Goal: Task Accomplishment & Management: Use online tool/utility

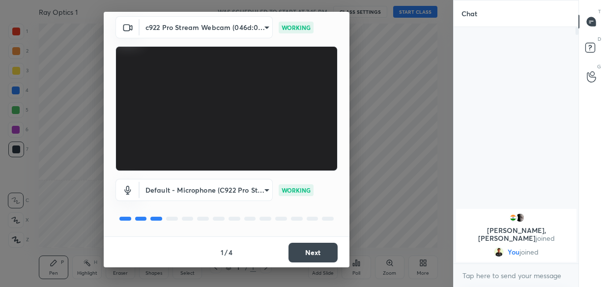
scroll to position [35, 0]
click at [311, 250] on button "Next" at bounding box center [312, 253] width 49 height 20
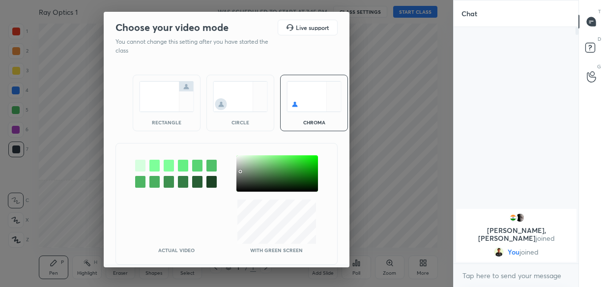
click at [239, 171] on div at bounding box center [277, 173] width 82 height 36
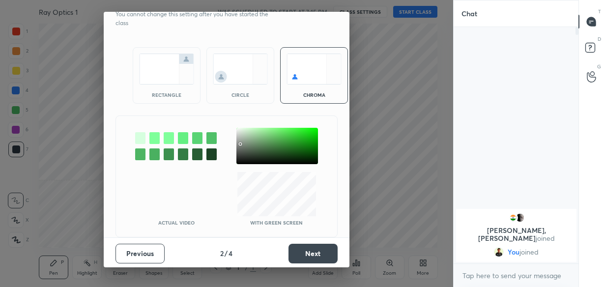
click at [304, 258] on button "Next" at bounding box center [312, 254] width 49 height 20
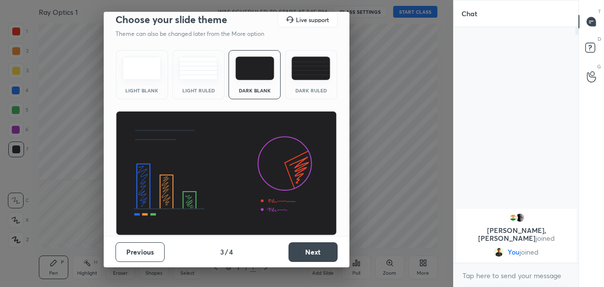
scroll to position [7, 0]
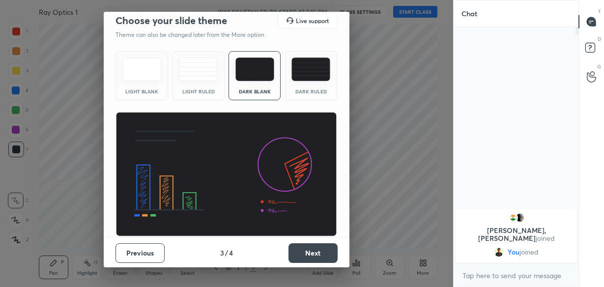
click at [307, 254] on button "Next" at bounding box center [312, 253] width 49 height 20
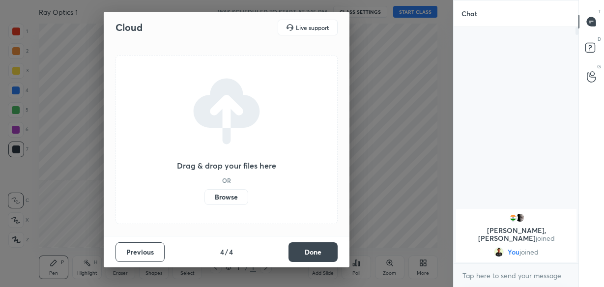
click at [308, 253] on button "Done" at bounding box center [312, 252] width 49 height 20
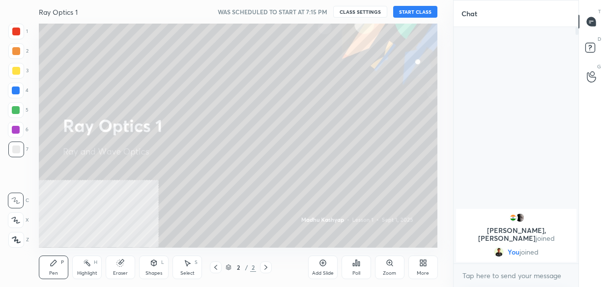
click at [423, 267] on div "More" at bounding box center [422, 268] width 29 height 24
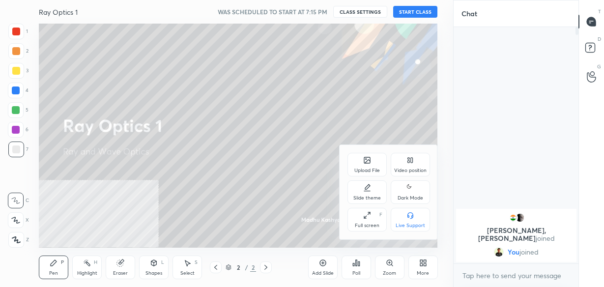
click at [409, 190] on icon at bounding box center [410, 188] width 8 height 12
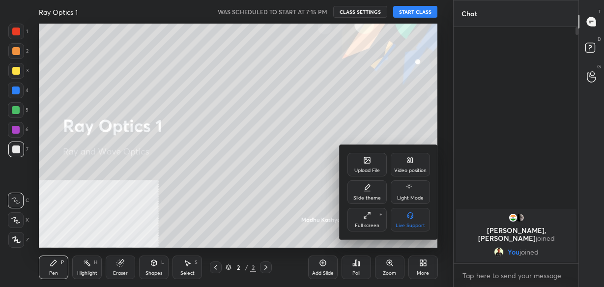
click at [276, 93] on div at bounding box center [302, 143] width 604 height 287
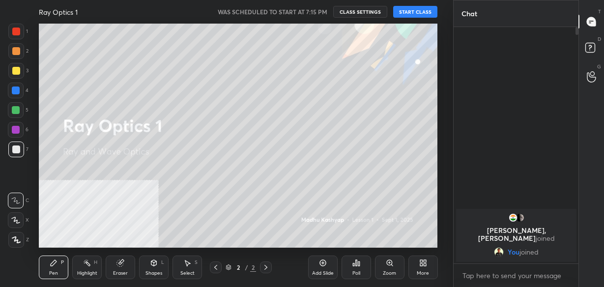
click at [417, 272] on div "More" at bounding box center [423, 273] width 12 height 5
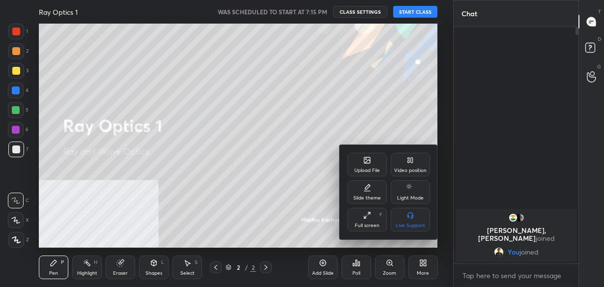
click at [362, 161] on div "Upload File" at bounding box center [366, 165] width 39 height 24
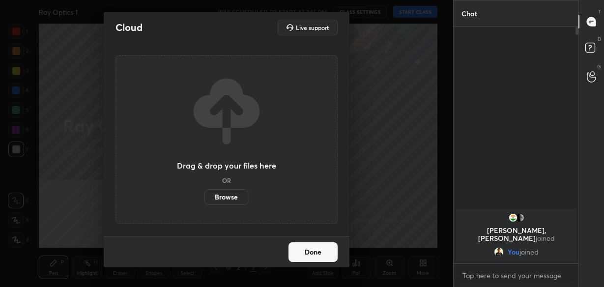
click at [217, 200] on label "Browse" at bounding box center [226, 197] width 44 height 16
click at [204, 200] on input "Browse" at bounding box center [204, 197] width 0 height 16
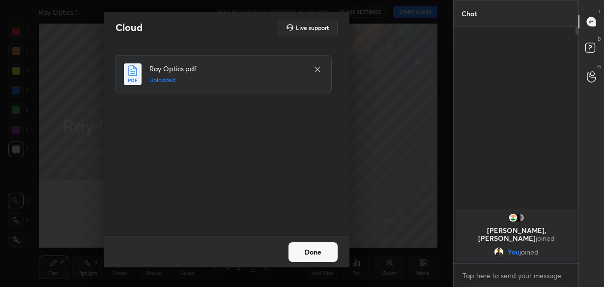
click at [321, 254] on button "Done" at bounding box center [312, 252] width 49 height 20
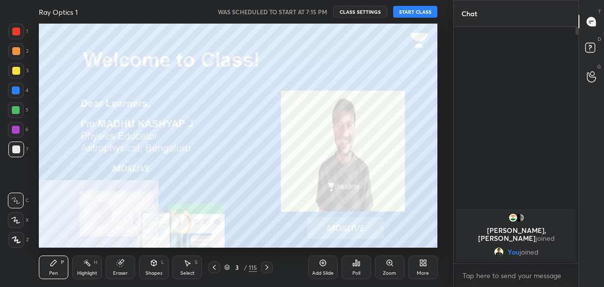
click at [244, 268] on div "/" at bounding box center [245, 267] width 3 height 6
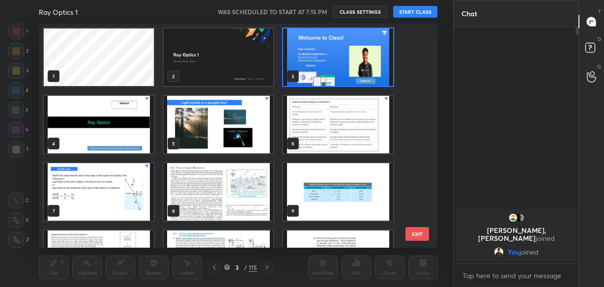
click at [314, 49] on img "grid" at bounding box center [339, 57] width 110 height 57
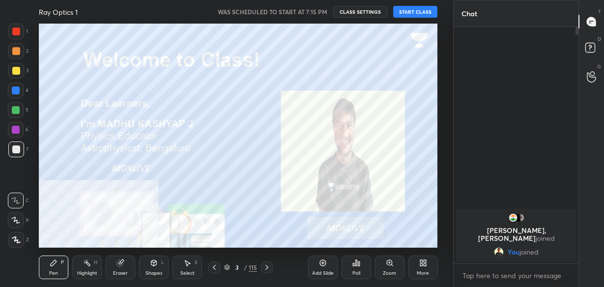
click at [212, 272] on div at bounding box center [214, 267] width 12 height 12
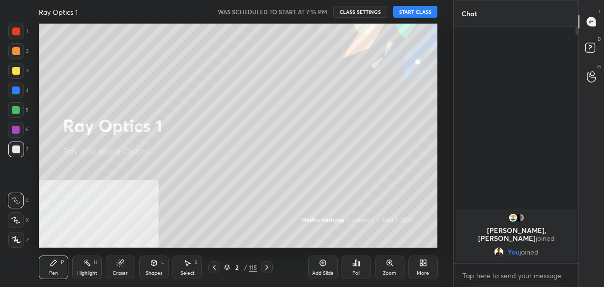
click at [425, 271] on div "More" at bounding box center [423, 273] width 12 height 5
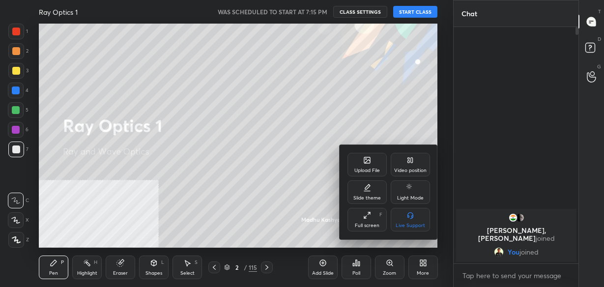
click at [369, 169] on div "Upload File" at bounding box center [367, 170] width 26 height 5
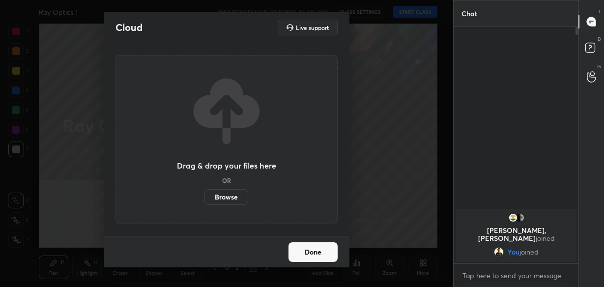
click at [235, 195] on label "Browse" at bounding box center [226, 197] width 44 height 16
click at [204, 195] on input "Browse" at bounding box center [204, 197] width 0 height 16
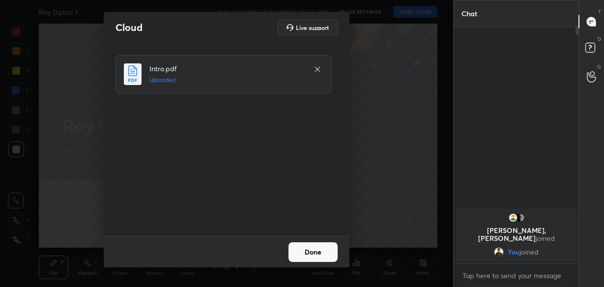
click at [320, 244] on button "Done" at bounding box center [312, 252] width 49 height 20
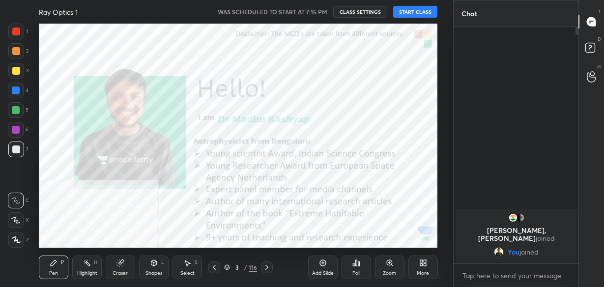
click at [437, 262] on div "More" at bounding box center [422, 268] width 29 height 24
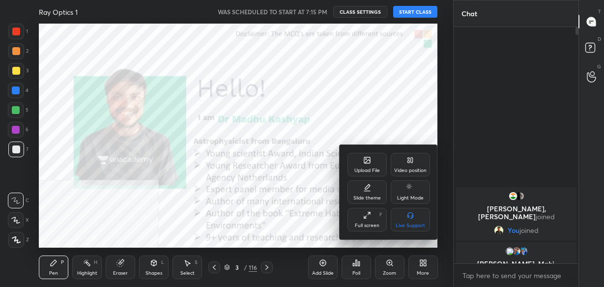
click at [467, 101] on div at bounding box center [302, 143] width 604 height 287
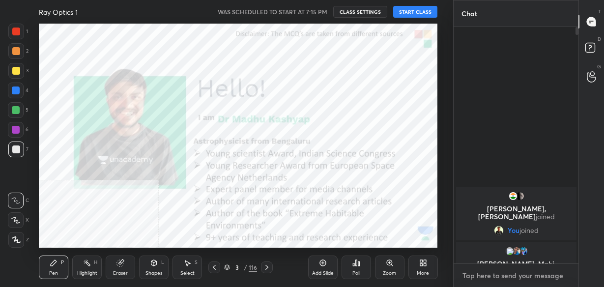
click at [492, 280] on textarea at bounding box center [515, 276] width 109 height 16
click at [430, 12] on button "START CLASS" at bounding box center [415, 12] width 44 height 12
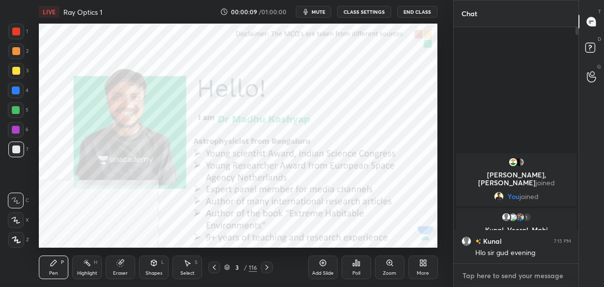
type textarea "x"
click at [482, 282] on textarea at bounding box center [515, 276] width 109 height 16
paste textarea "[URL][DOMAIN_NAME]"
type textarea "[URL][DOMAIN_NAME]"
type textarea "x"
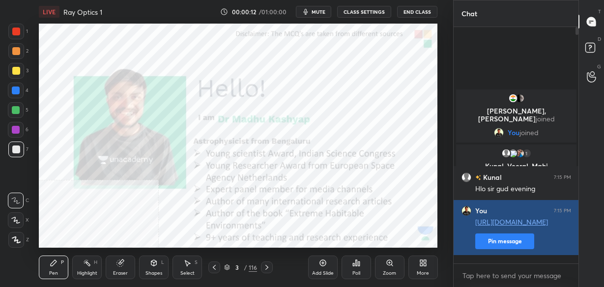
click at [513, 249] on button "Pin message" at bounding box center [504, 241] width 59 height 16
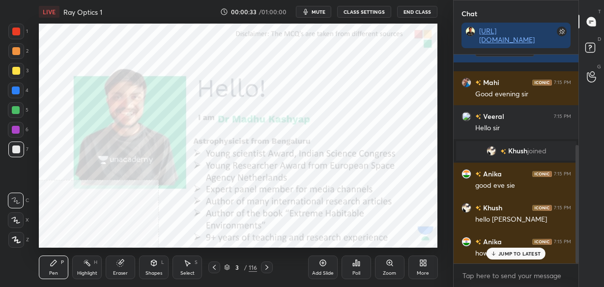
scroll to position [194, 0]
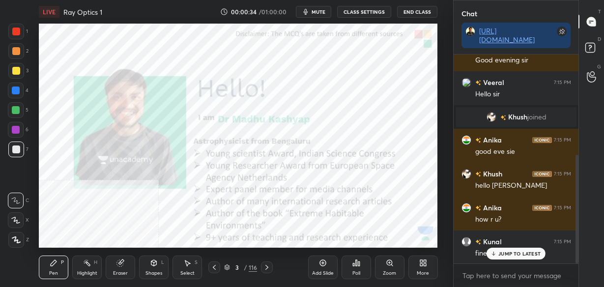
click at [502, 253] on p "JUMP TO LATEST" at bounding box center [519, 254] width 42 height 6
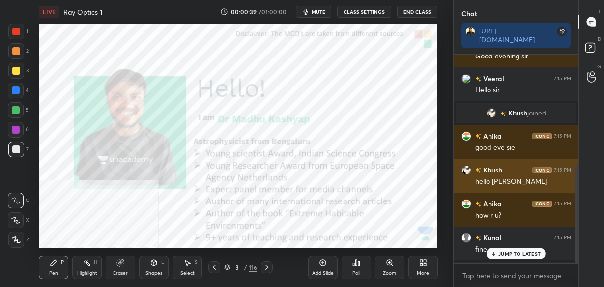
scroll to position [237, 0]
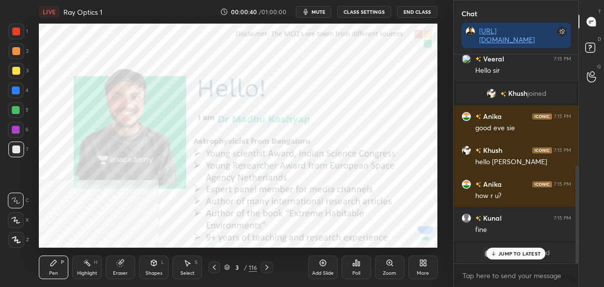
click at [510, 256] on p "JUMP TO LATEST" at bounding box center [519, 254] width 42 height 6
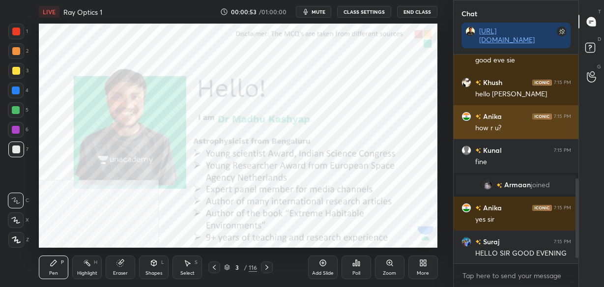
scroll to position [339, 0]
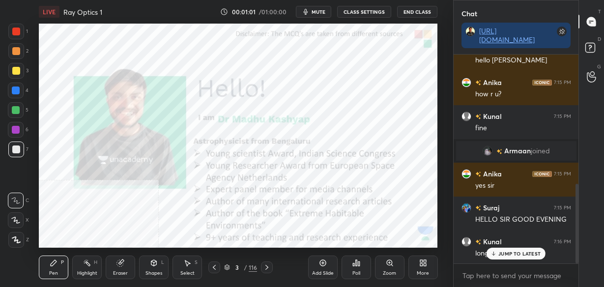
click at [505, 256] on p "JUMP TO LATEST" at bounding box center [519, 254] width 42 height 6
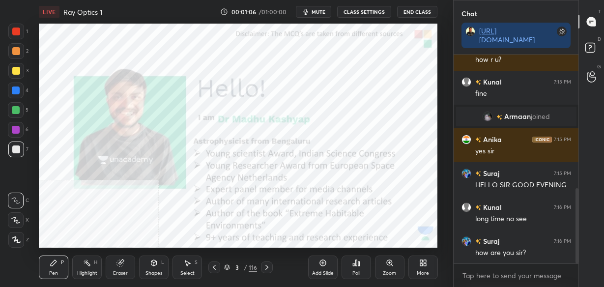
click at [318, 272] on div "Add Slide" at bounding box center [323, 273] width 22 height 5
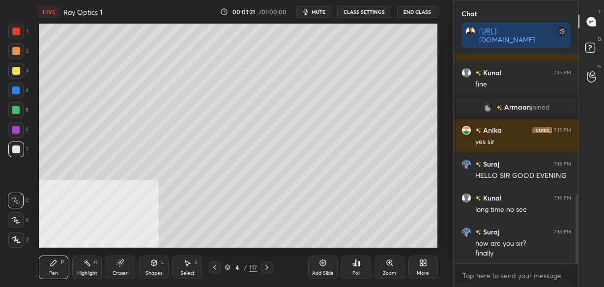
scroll to position [417, 0]
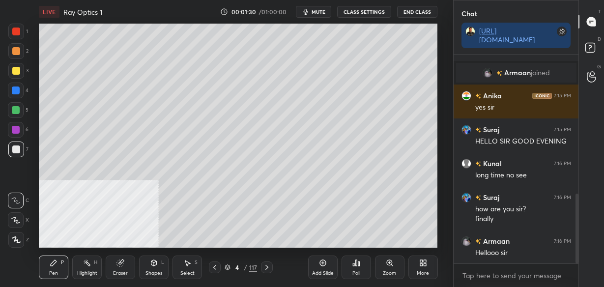
click at [115, 265] on div "Eraser" at bounding box center [120, 268] width 29 height 24
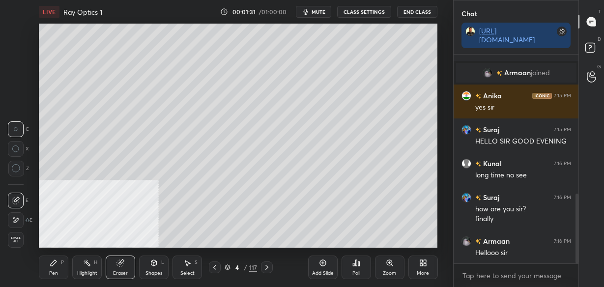
click at [16, 169] on icon at bounding box center [16, 168] width 9 height 9
click at [46, 263] on div "Pen P" at bounding box center [53, 268] width 29 height 24
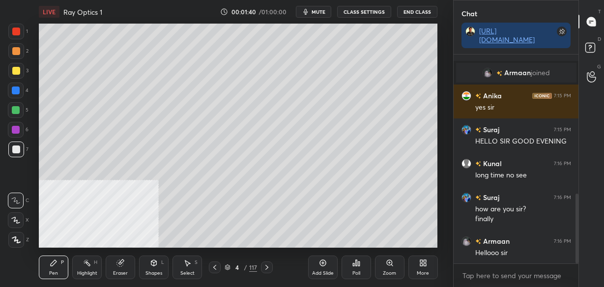
click at [415, 262] on div "More" at bounding box center [422, 268] width 29 height 24
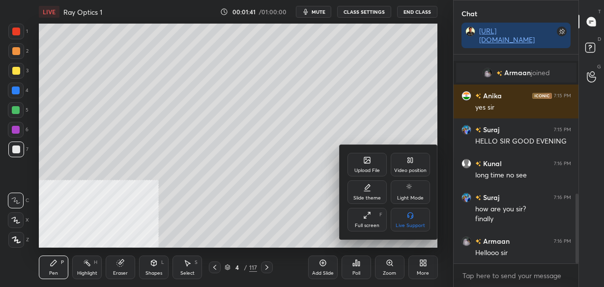
click at [411, 158] on icon at bounding box center [412, 160] width 2 height 5
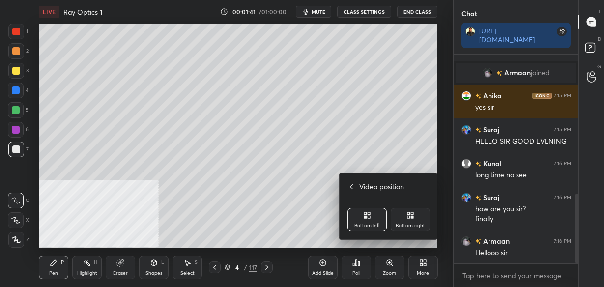
click at [411, 216] on icon at bounding box center [410, 215] width 8 height 8
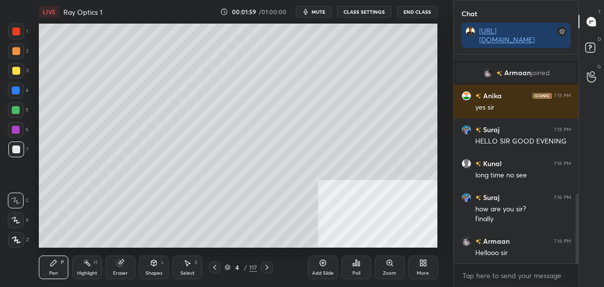
scroll to position [459, 0]
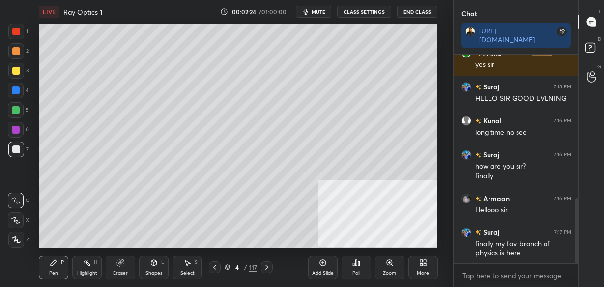
click at [119, 265] on icon at bounding box center [120, 263] width 6 height 6
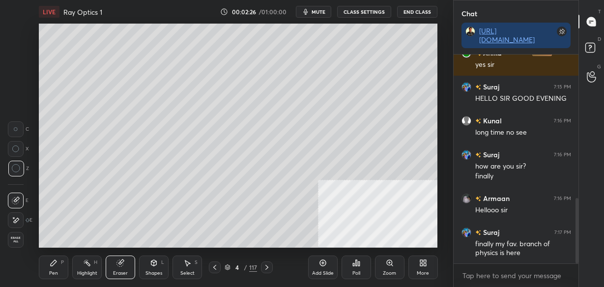
click at [62, 258] on div "Pen P" at bounding box center [53, 268] width 29 height 24
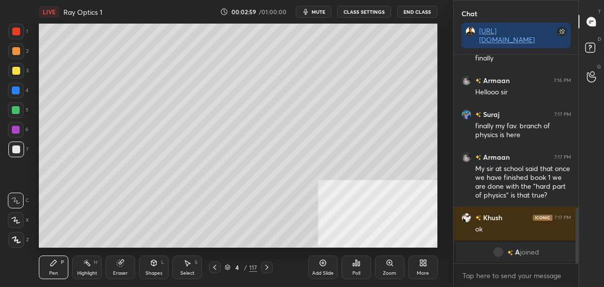
scroll to position [538, 0]
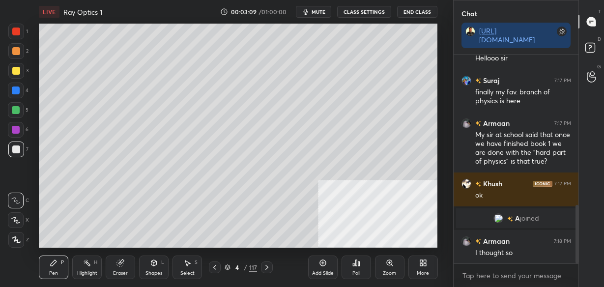
click at [513, 216] on div "grid" at bounding box center [511, 218] width 8 height 10
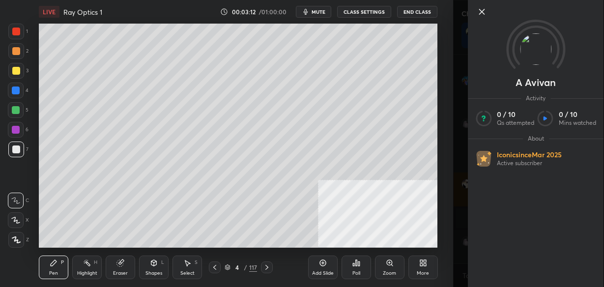
click at [482, 12] on icon at bounding box center [481, 11] width 5 height 5
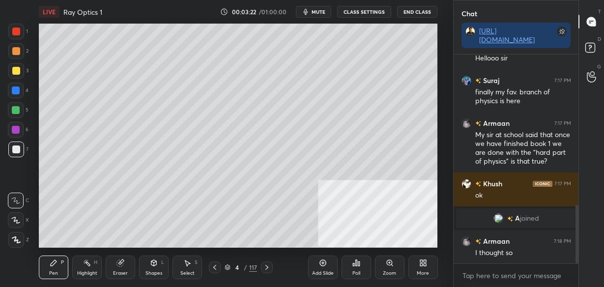
click at [311, 267] on div "Add Slide" at bounding box center [322, 268] width 29 height 24
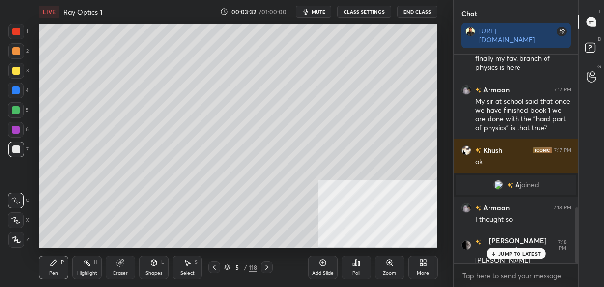
click at [120, 266] on icon at bounding box center [120, 263] width 8 height 8
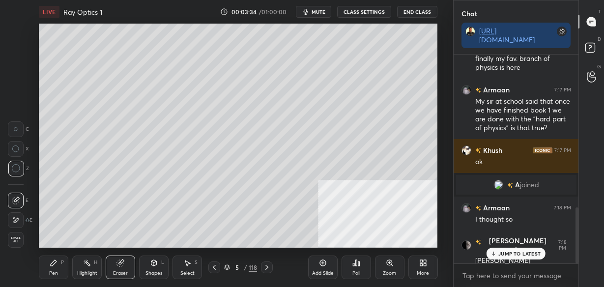
click at [46, 261] on div "Pen P" at bounding box center [53, 268] width 29 height 24
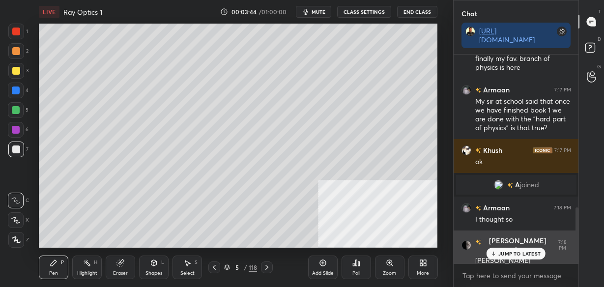
click at [500, 255] on p "JUMP TO LATEST" at bounding box center [519, 254] width 42 height 6
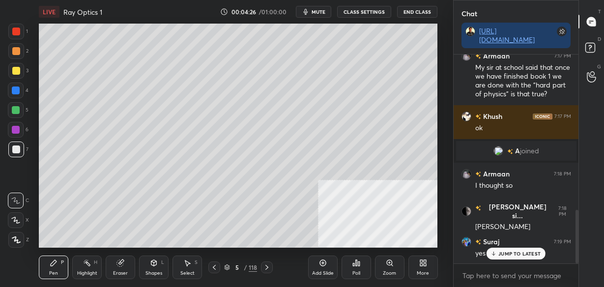
scroll to position [615, 0]
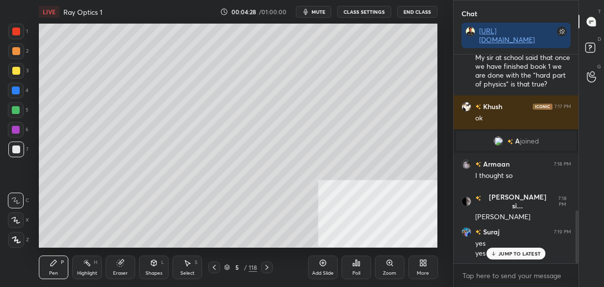
click at [502, 253] on p "JUMP TO LATEST" at bounding box center [519, 254] width 42 height 6
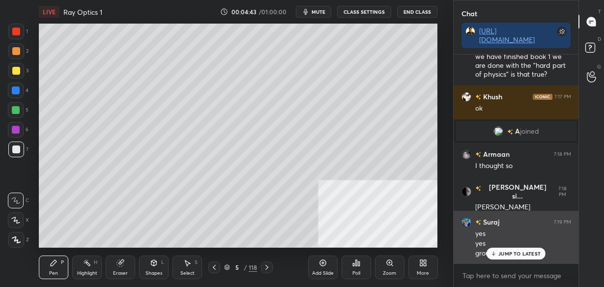
click at [513, 254] on p "JUMP TO LATEST" at bounding box center [519, 254] width 42 height 6
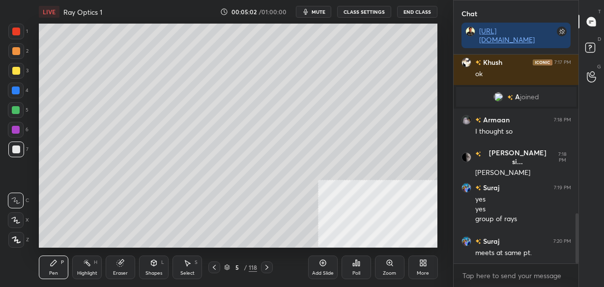
scroll to position [693, 0]
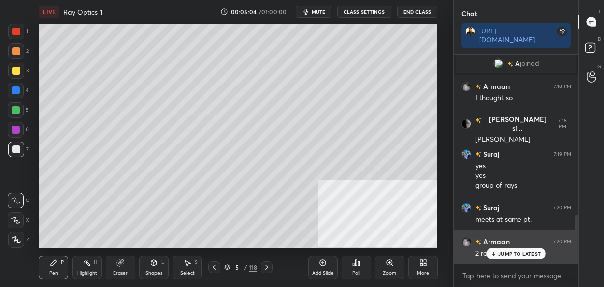
click at [506, 254] on p "JUMP TO LATEST" at bounding box center [519, 254] width 42 height 6
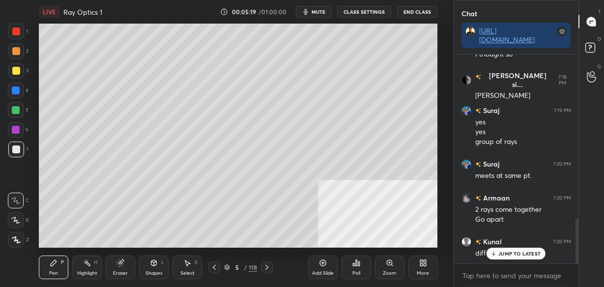
scroll to position [771, 0]
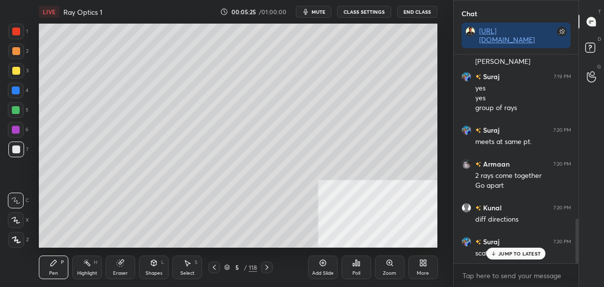
click at [314, 264] on div "Add Slide" at bounding box center [322, 268] width 29 height 24
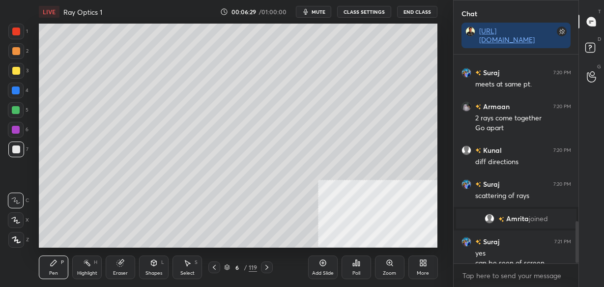
scroll to position [838, 0]
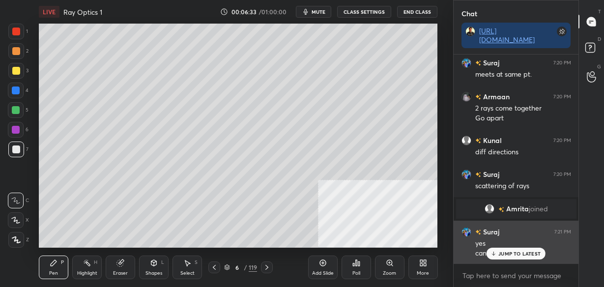
click at [502, 252] on p "JUMP TO LATEST" at bounding box center [519, 254] width 42 height 6
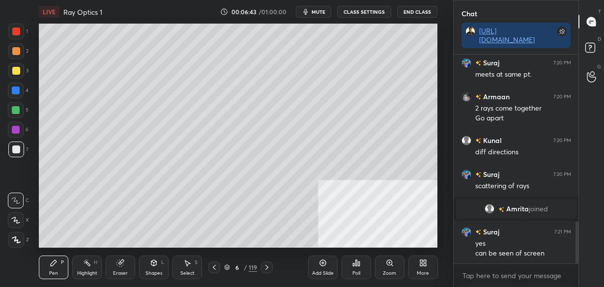
scroll to position [881, 0]
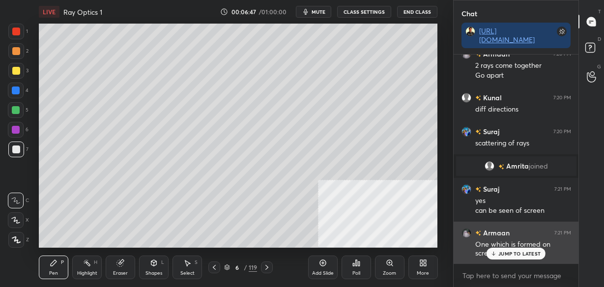
click at [518, 257] on div "JUMP TO LATEST" at bounding box center [516, 254] width 59 height 12
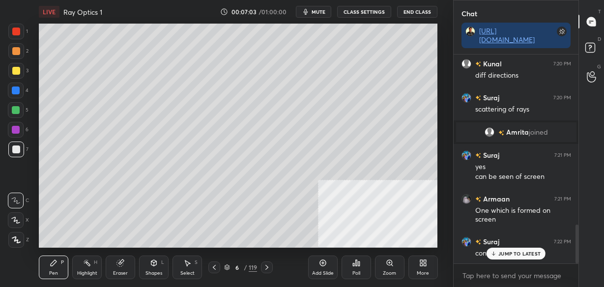
scroll to position [924, 0]
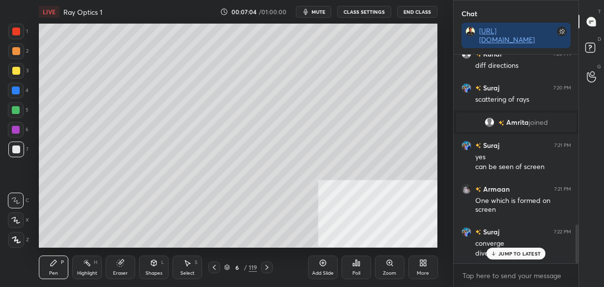
click at [518, 253] on p "JUMP TO LATEST" at bounding box center [519, 254] width 42 height 6
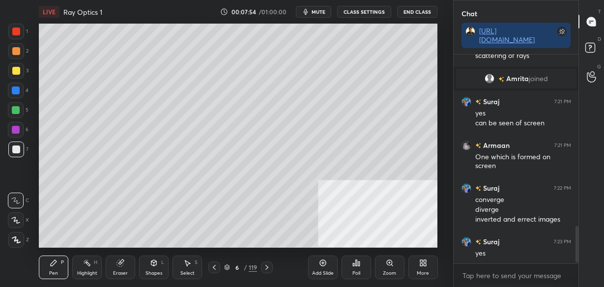
scroll to position [1002, 0]
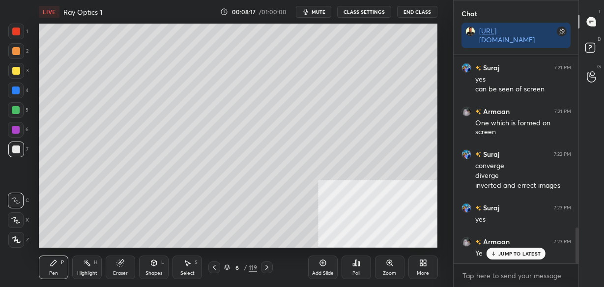
click at [321, 267] on div "Add Slide" at bounding box center [322, 268] width 29 height 24
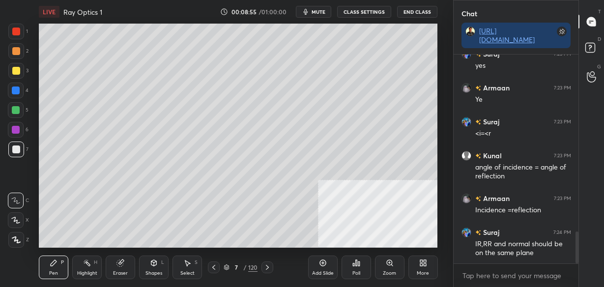
scroll to position [1189, 0]
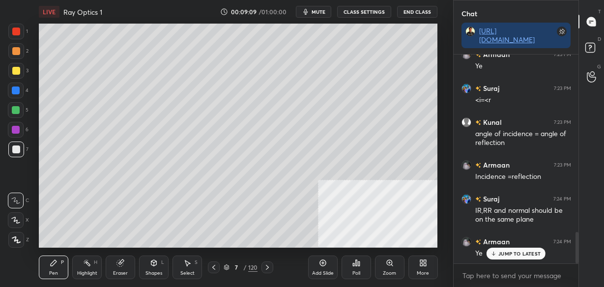
click at [128, 261] on div "Eraser" at bounding box center [120, 268] width 29 height 24
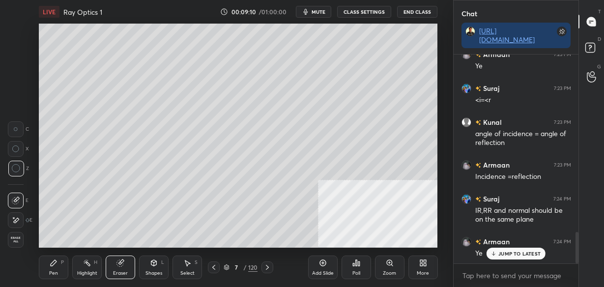
click at [62, 261] on div "P" at bounding box center [62, 262] width 3 height 5
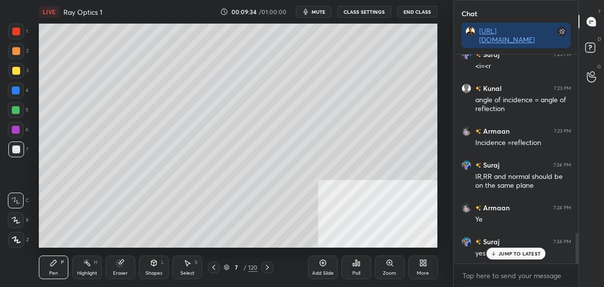
scroll to position [1233, 0]
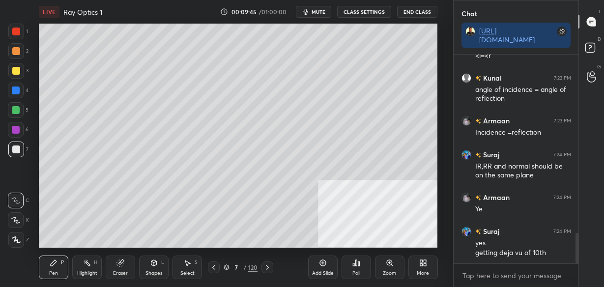
click at [323, 265] on icon at bounding box center [322, 263] width 6 height 6
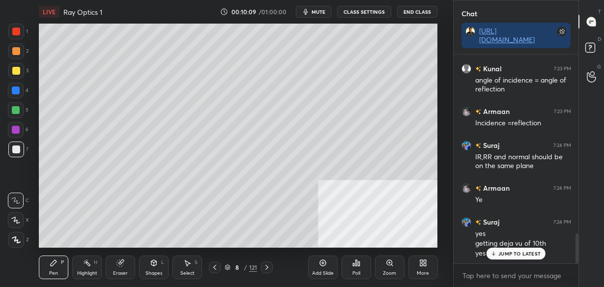
click at [153, 263] on icon at bounding box center [153, 263] width 5 height 6
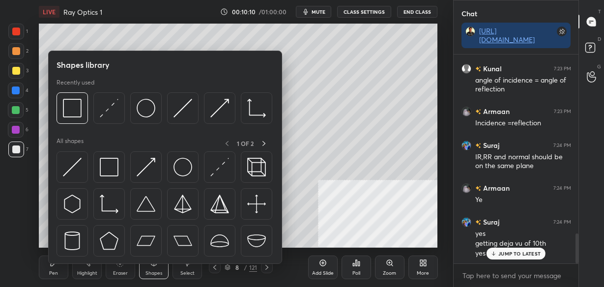
click at [68, 165] on img at bounding box center [72, 167] width 19 height 19
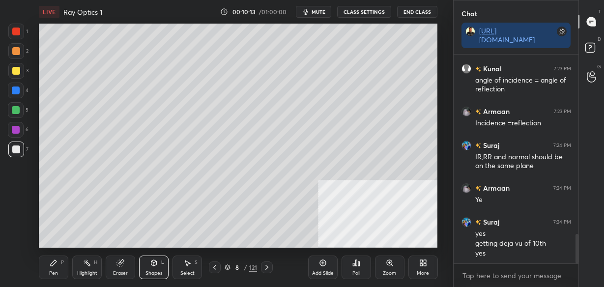
scroll to position [1277, 0]
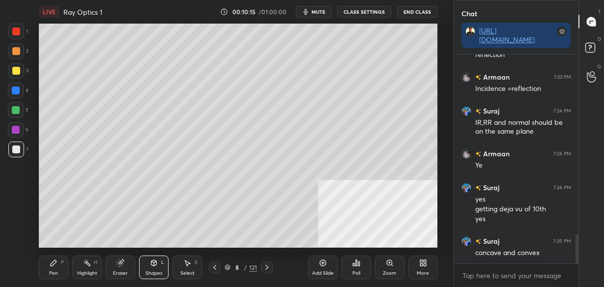
click at [54, 254] on div "Pen P Highlight H Eraser Shapes L Select S 8 / 121 Add Slide Poll Zoom More" at bounding box center [238, 267] width 399 height 39
click at [59, 266] on div "Pen P" at bounding box center [53, 268] width 29 height 24
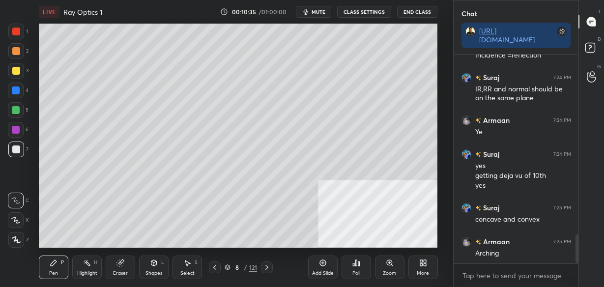
scroll to position [1345, 0]
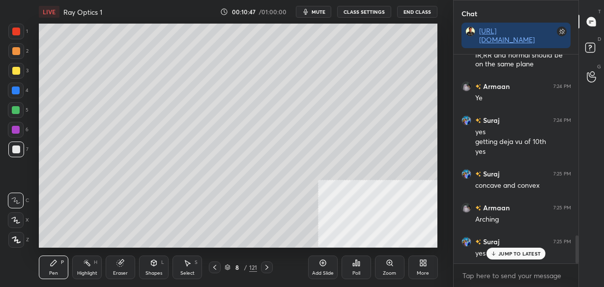
click at [127, 263] on div "Eraser" at bounding box center [120, 268] width 29 height 24
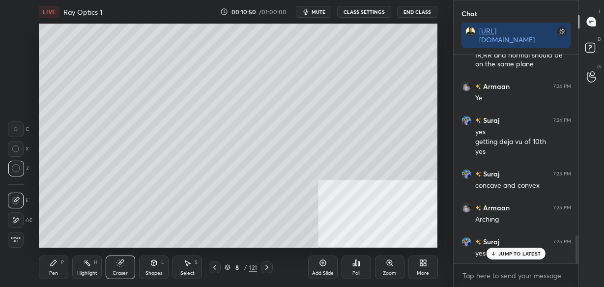
click at [64, 259] on div "Pen P" at bounding box center [53, 268] width 29 height 24
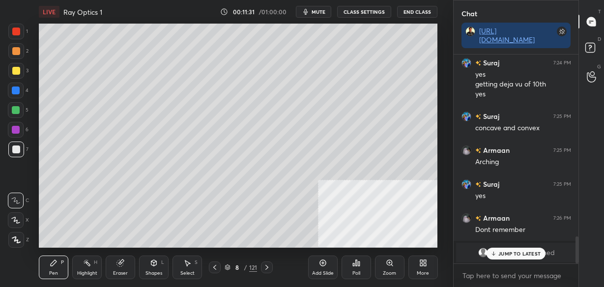
scroll to position [1436, 0]
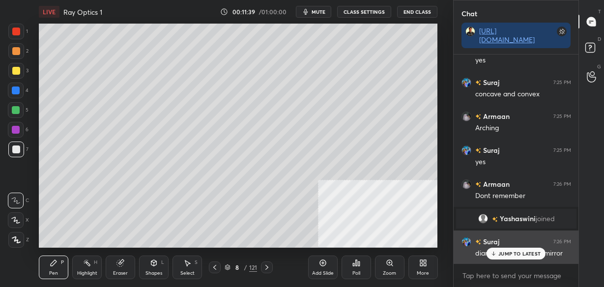
click at [520, 251] on p "JUMP TO LATEST" at bounding box center [519, 254] width 42 height 6
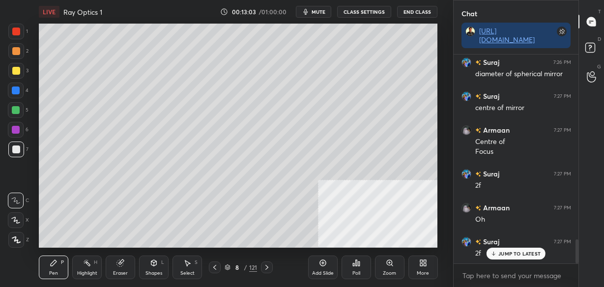
scroll to position [1649, 0]
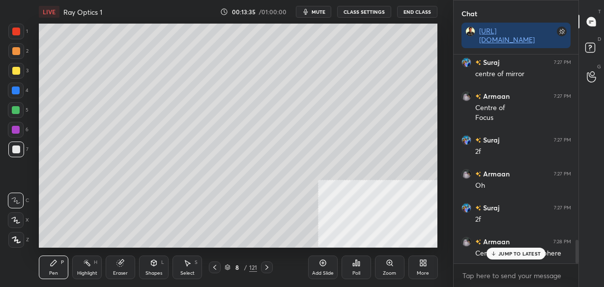
click at [315, 268] on div "Add Slide" at bounding box center [322, 268] width 29 height 24
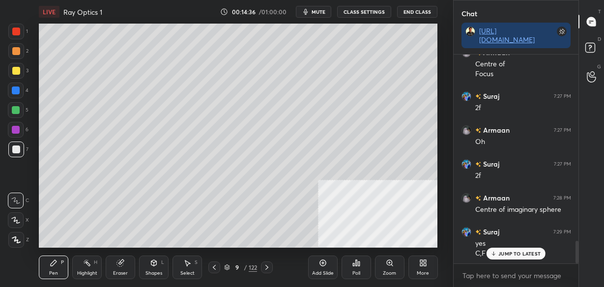
scroll to position [1727, 0]
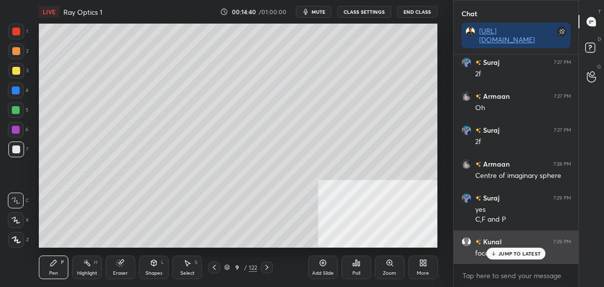
click at [505, 257] on div "JUMP TO LATEST" at bounding box center [516, 254] width 59 height 12
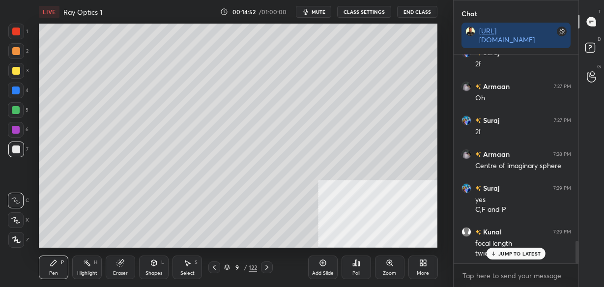
scroll to position [1771, 0]
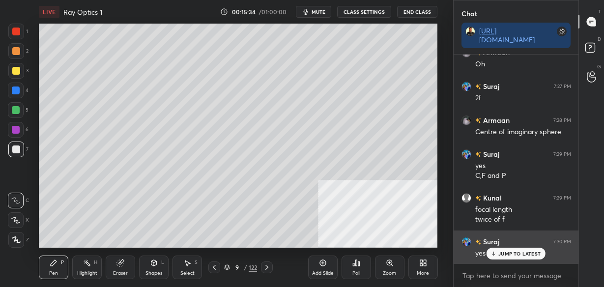
click at [504, 249] on div "JUMP TO LATEST" at bounding box center [516, 254] width 59 height 12
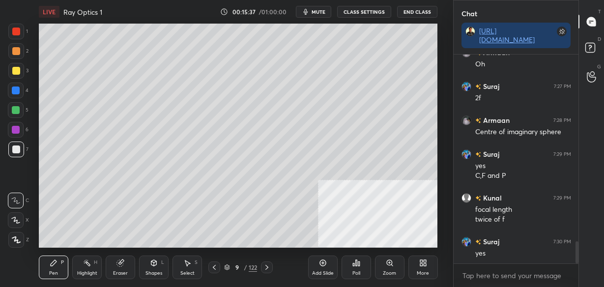
click at [213, 267] on icon at bounding box center [214, 267] width 3 height 5
click at [268, 267] on icon at bounding box center [266, 267] width 3 height 5
click at [325, 265] on icon at bounding box center [323, 263] width 8 height 8
click at [149, 265] on div "Shapes L" at bounding box center [153, 268] width 29 height 24
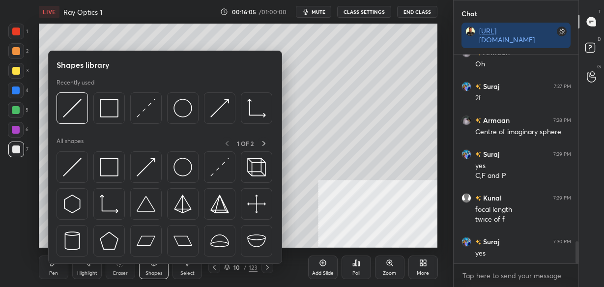
click at [143, 115] on img at bounding box center [146, 108] width 19 height 19
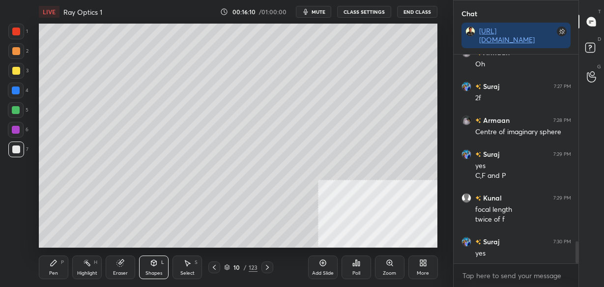
click at [150, 260] on icon at bounding box center [154, 263] width 8 height 8
click at [57, 266] on icon at bounding box center [54, 263] width 8 height 8
type textarea "x"
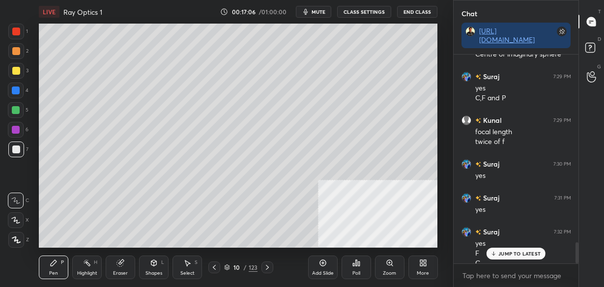
scroll to position [1858, 0]
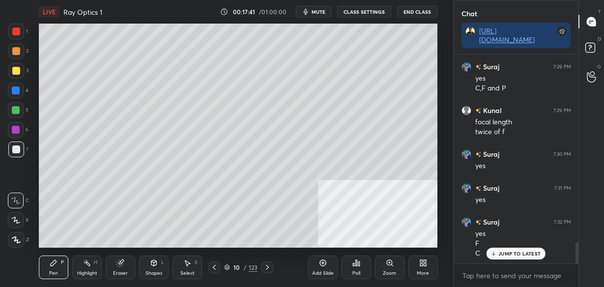
click at [156, 266] on icon at bounding box center [154, 263] width 8 height 8
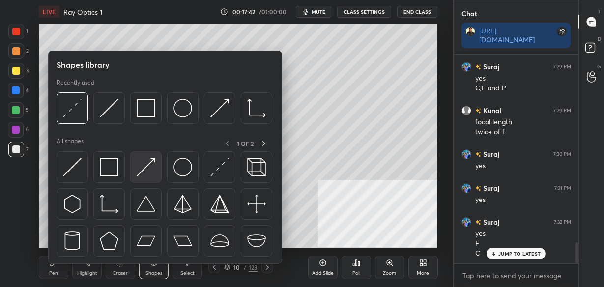
click at [144, 167] on img at bounding box center [146, 167] width 19 height 19
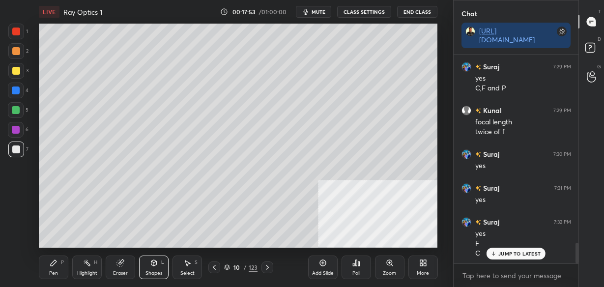
scroll to position [1892, 0]
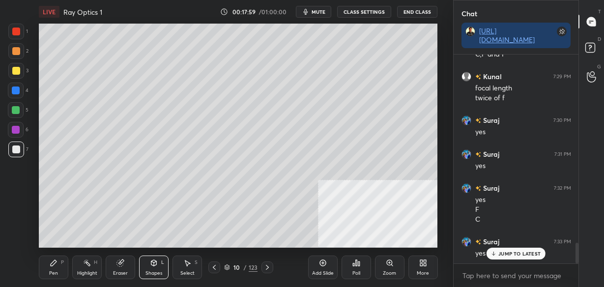
click at [57, 268] on div "Pen P" at bounding box center [53, 268] width 29 height 24
click at [153, 265] on icon at bounding box center [153, 263] width 5 height 6
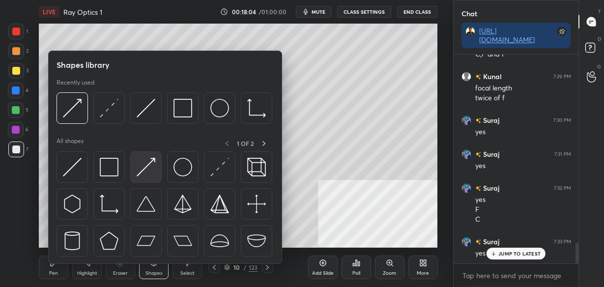
click at [150, 168] on img at bounding box center [146, 167] width 19 height 19
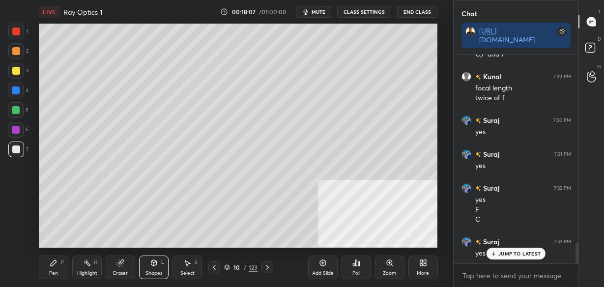
click at [60, 268] on div "Pen P" at bounding box center [53, 268] width 29 height 24
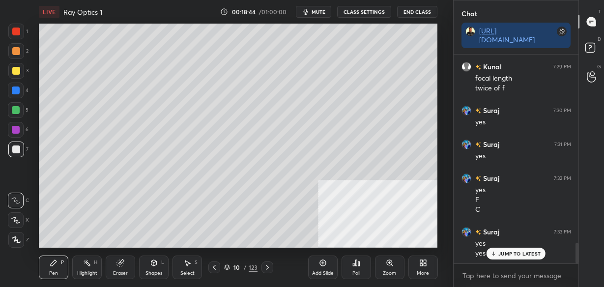
click at [517, 257] on div "JUMP TO LATEST" at bounding box center [516, 254] width 59 height 12
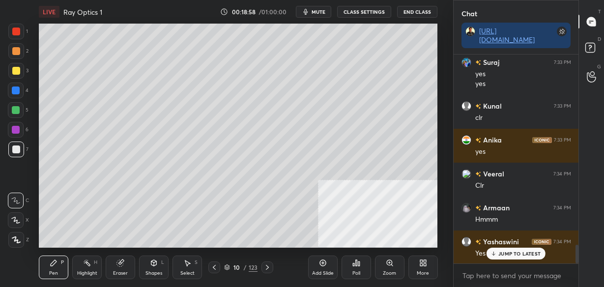
scroll to position [2178, 0]
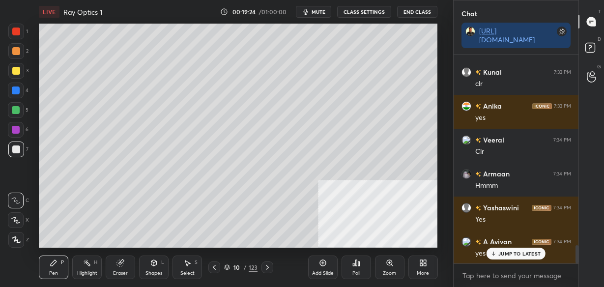
click at [314, 271] on div "Add Slide" at bounding box center [323, 273] width 22 height 5
click at [15, 72] on div at bounding box center [16, 71] width 8 height 8
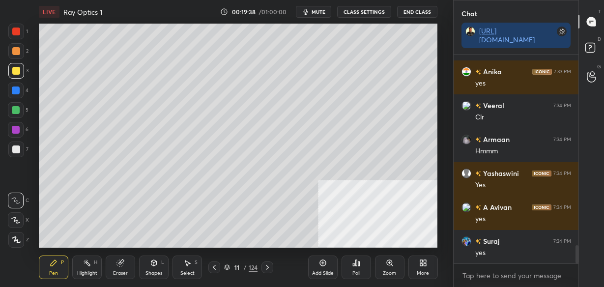
click at [154, 266] on icon at bounding box center [154, 263] width 0 height 3
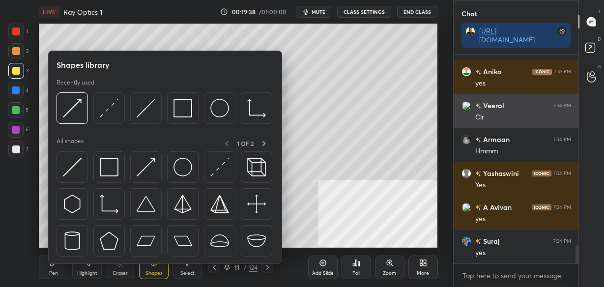
click at [79, 163] on img at bounding box center [72, 167] width 19 height 19
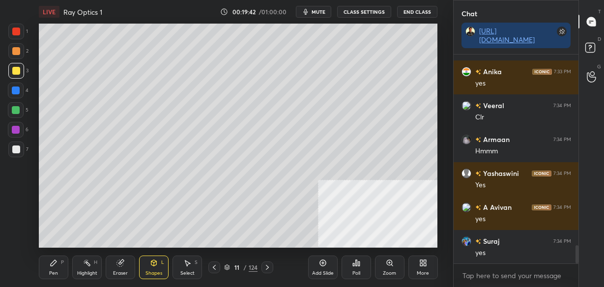
click at [49, 265] on div "Pen P" at bounding box center [53, 268] width 29 height 24
click at [216, 266] on icon at bounding box center [214, 267] width 8 height 8
click at [269, 270] on icon at bounding box center [267, 267] width 8 height 8
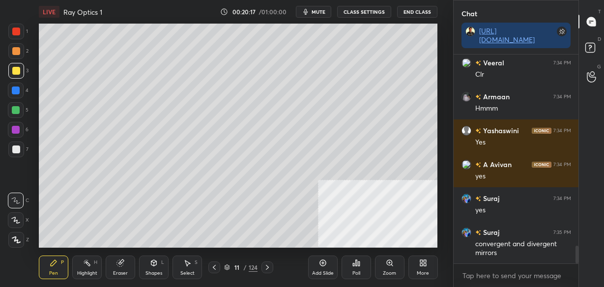
scroll to position [2265, 0]
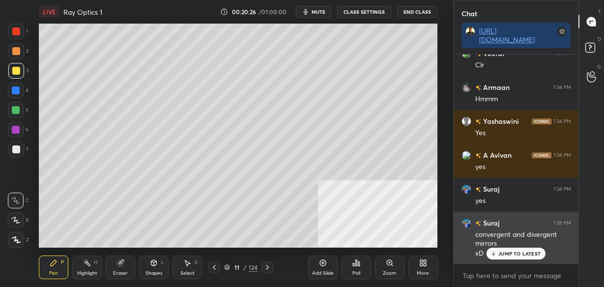
click at [498, 252] on div "JUMP TO LATEST" at bounding box center [516, 254] width 59 height 12
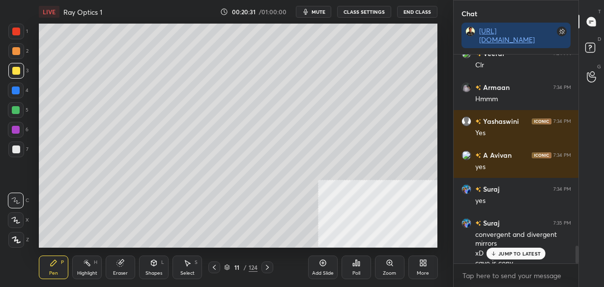
scroll to position [2275, 0]
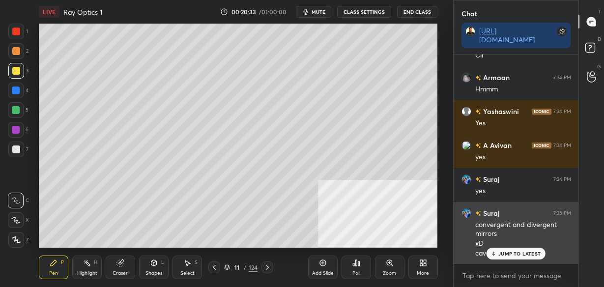
click at [507, 254] on p "JUMP TO LATEST" at bounding box center [519, 254] width 42 height 6
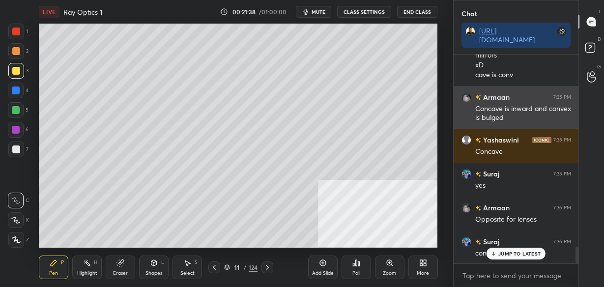
scroll to position [2496, 0]
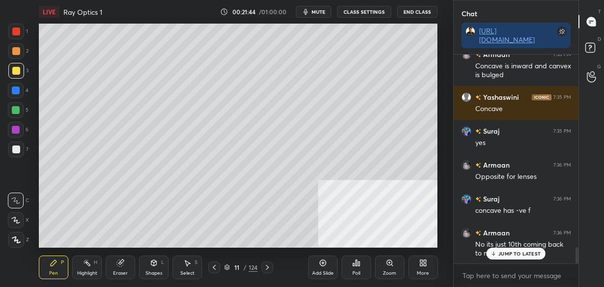
click at [517, 251] on p "JUMP TO LATEST" at bounding box center [519, 254] width 42 height 6
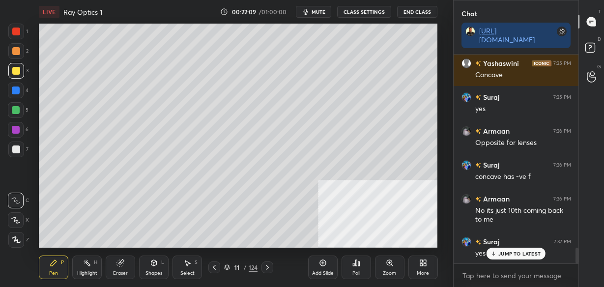
scroll to position [2540, 0]
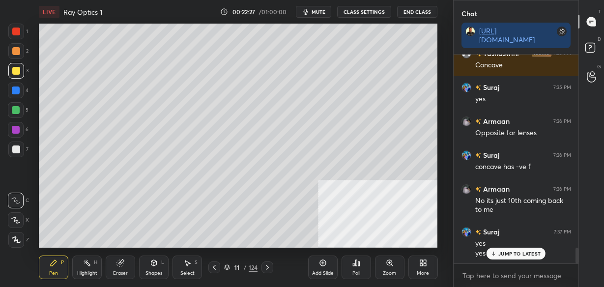
click at [503, 254] on p "JUMP TO LATEST" at bounding box center [519, 254] width 42 height 6
click at [318, 272] on div "Add Slide" at bounding box center [323, 273] width 22 height 5
click at [16, 151] on div at bounding box center [16, 149] width 8 height 8
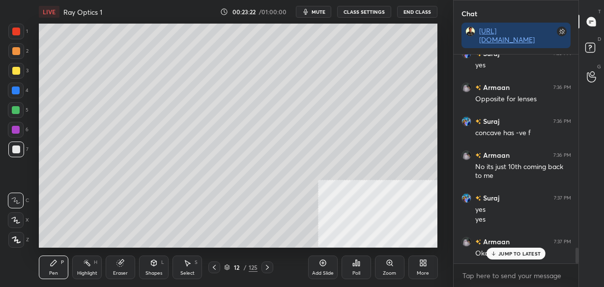
scroll to position [2608, 0]
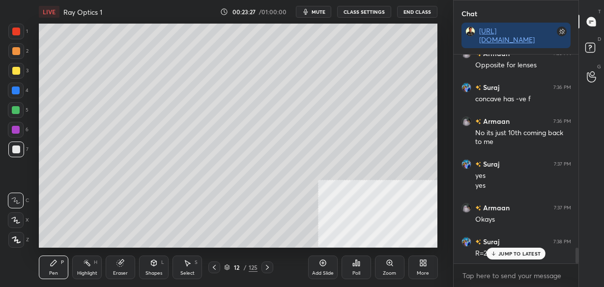
click at [155, 265] on icon at bounding box center [154, 263] width 8 height 8
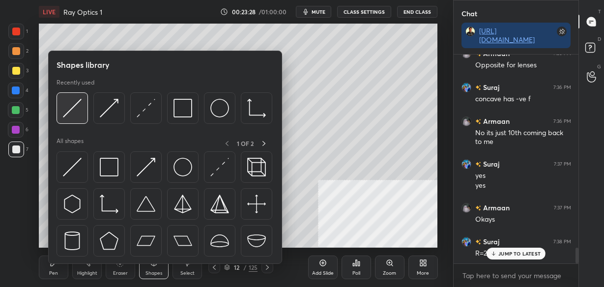
click at [71, 109] on img at bounding box center [72, 108] width 19 height 19
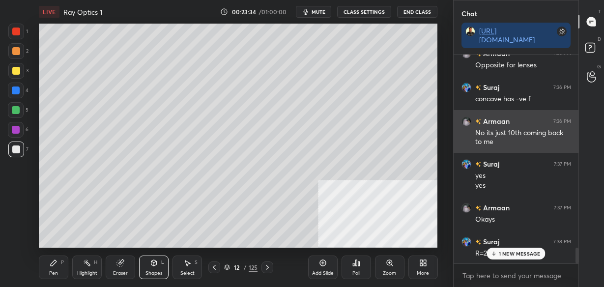
scroll to position [2642, 0]
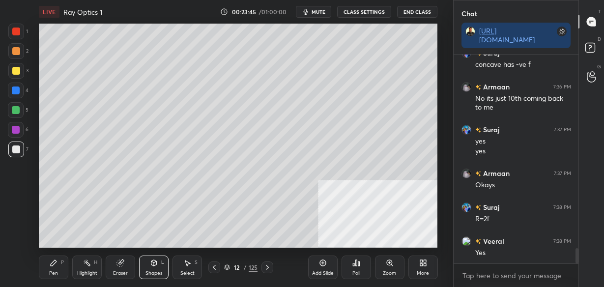
click at [153, 266] on icon at bounding box center [154, 263] width 8 height 8
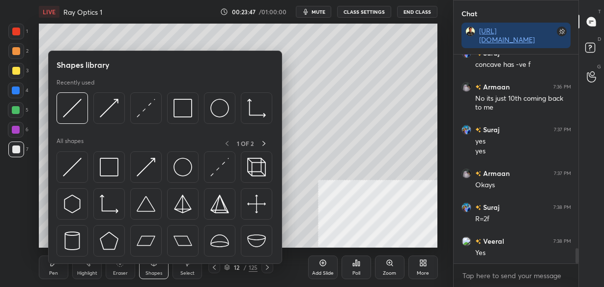
click at [58, 269] on div "Pen P" at bounding box center [53, 268] width 29 height 24
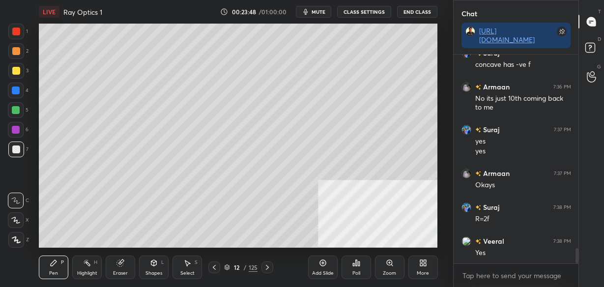
click at [53, 265] on icon at bounding box center [54, 263] width 6 height 6
click at [152, 266] on icon at bounding box center [154, 263] width 8 height 8
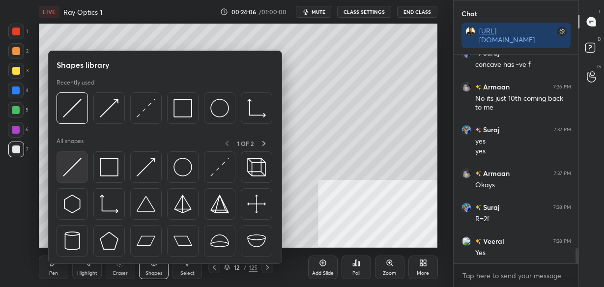
click at [70, 172] on img at bounding box center [72, 167] width 19 height 19
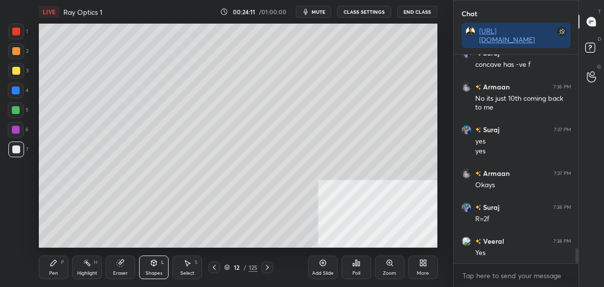
click at [55, 266] on icon at bounding box center [54, 263] width 8 height 8
click at [157, 267] on div "Shapes L" at bounding box center [153, 268] width 29 height 24
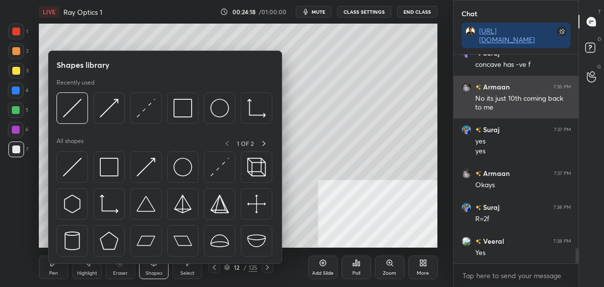
click at [66, 165] on img at bounding box center [72, 167] width 19 height 19
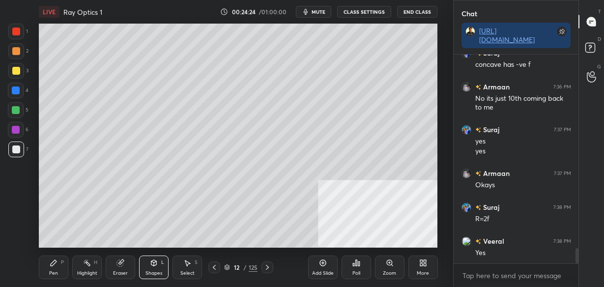
click at [47, 269] on div "Pen P" at bounding box center [53, 268] width 29 height 24
click at [124, 266] on icon at bounding box center [120, 263] width 8 height 8
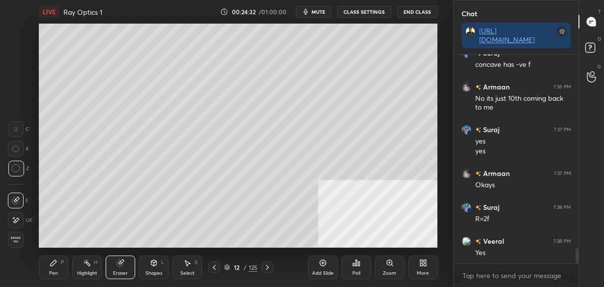
click at [152, 267] on div "Shapes L" at bounding box center [153, 268] width 29 height 24
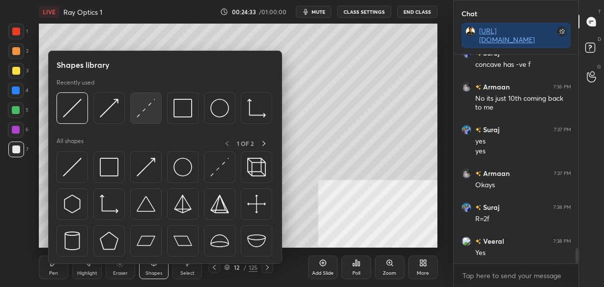
click at [144, 103] on img at bounding box center [146, 108] width 19 height 19
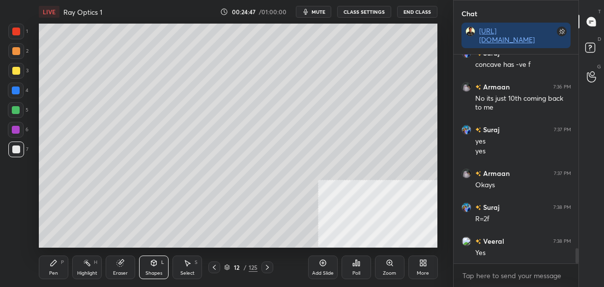
click at [53, 262] on icon at bounding box center [54, 263] width 6 height 6
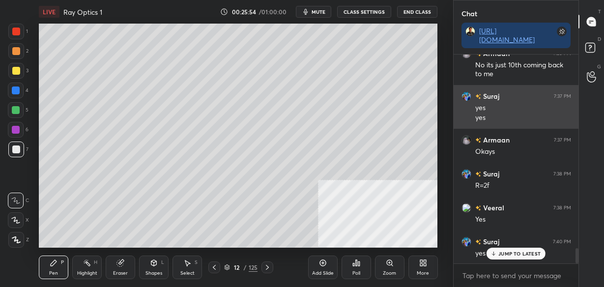
scroll to position [2718, 0]
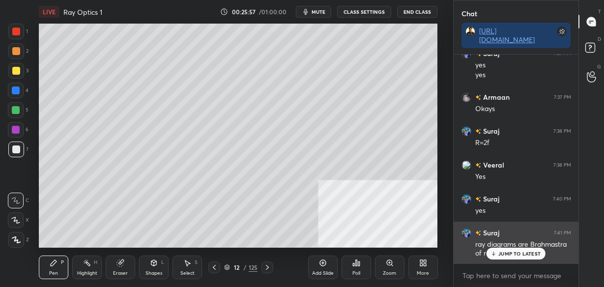
click at [513, 254] on p "JUMP TO LATEST" at bounding box center [519, 254] width 42 height 6
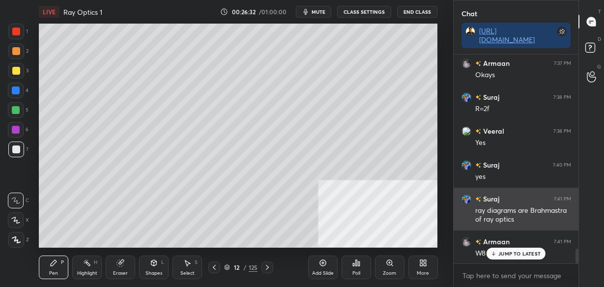
scroll to position [2762, 0]
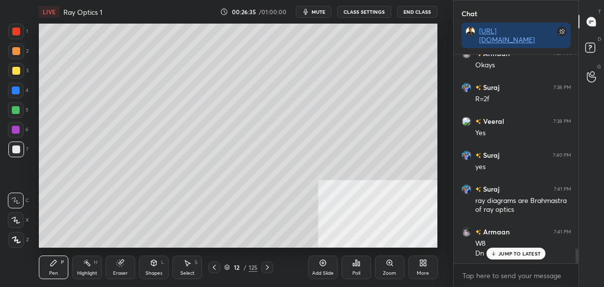
click at [319, 265] on icon at bounding box center [322, 263] width 6 height 6
click at [18, 71] on div at bounding box center [16, 71] width 8 height 8
click at [216, 269] on icon at bounding box center [214, 267] width 8 height 8
click at [267, 273] on div at bounding box center [267, 267] width 12 height 12
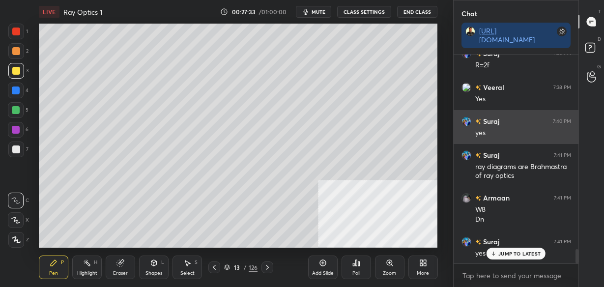
scroll to position [2830, 0]
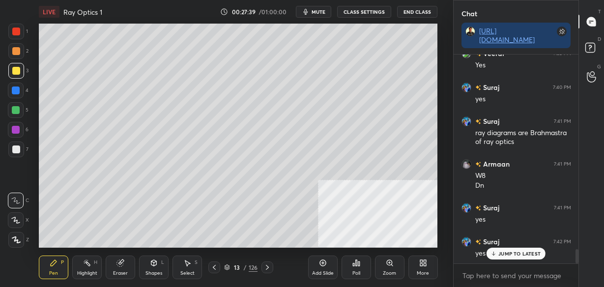
click at [212, 266] on icon at bounding box center [214, 267] width 8 height 8
click at [266, 267] on icon at bounding box center [267, 267] width 8 height 8
click at [215, 267] on icon at bounding box center [214, 267] width 8 height 8
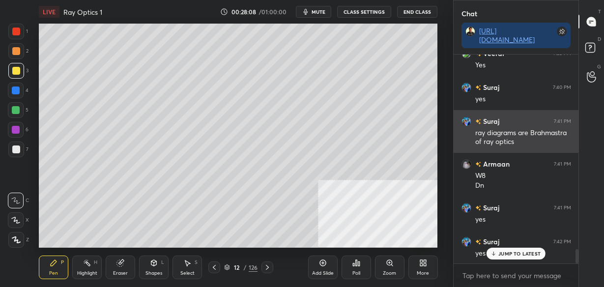
scroll to position [2864, 0]
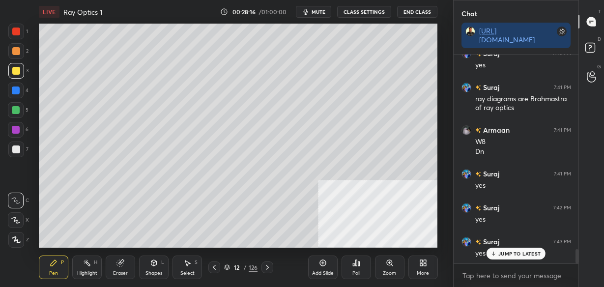
click at [268, 269] on icon at bounding box center [267, 267] width 8 height 8
click at [213, 266] on icon at bounding box center [214, 267] width 8 height 8
click at [266, 269] on icon at bounding box center [267, 267] width 8 height 8
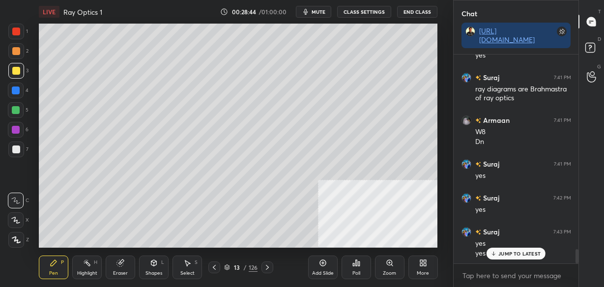
click at [216, 269] on icon at bounding box center [214, 267] width 8 height 8
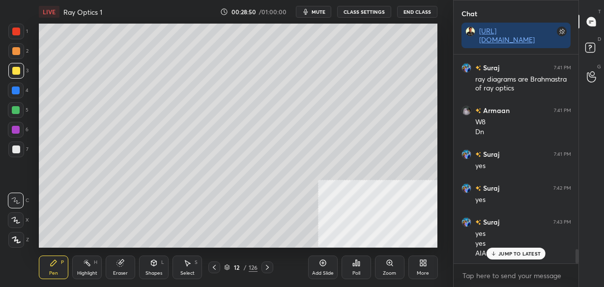
click at [268, 270] on icon at bounding box center [267, 267] width 8 height 8
click at [123, 266] on icon at bounding box center [120, 263] width 8 height 8
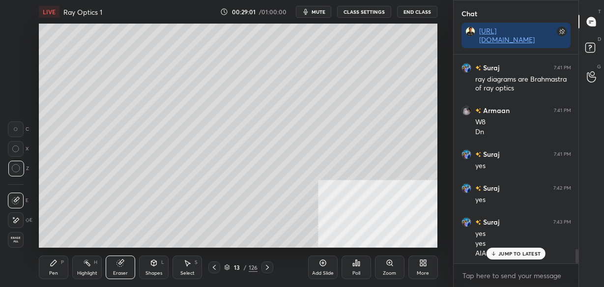
click at [63, 260] on div "P" at bounding box center [62, 262] width 3 height 5
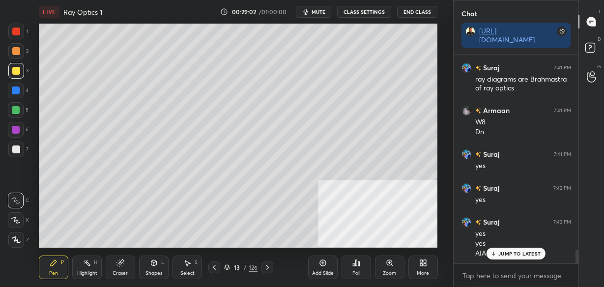
scroll to position [2917, 0]
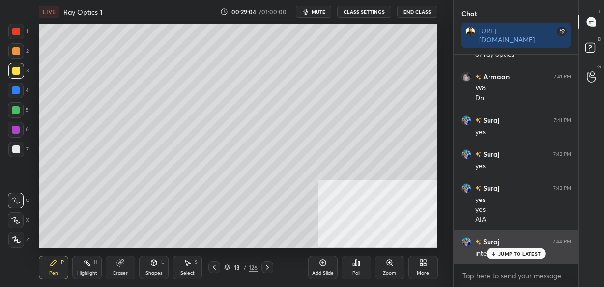
click at [507, 253] on p "JUMP TO LATEST" at bounding box center [519, 254] width 42 height 6
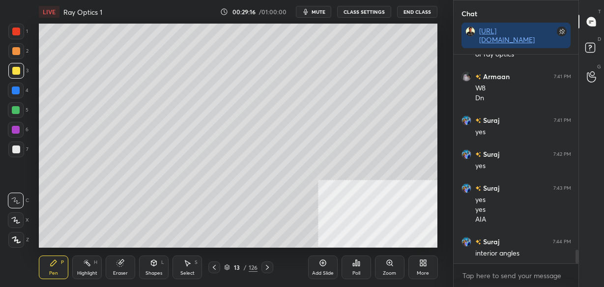
click at [213, 267] on icon at bounding box center [214, 267] width 8 height 8
click at [268, 269] on icon at bounding box center [267, 267] width 8 height 8
click at [215, 268] on icon at bounding box center [214, 267] width 8 height 8
click at [269, 265] on icon at bounding box center [267, 267] width 8 height 8
click at [213, 265] on icon at bounding box center [214, 267] width 8 height 8
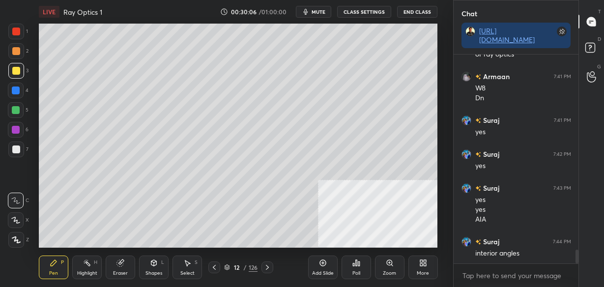
click at [265, 264] on icon at bounding box center [267, 267] width 8 height 8
click at [212, 268] on icon at bounding box center [214, 267] width 8 height 8
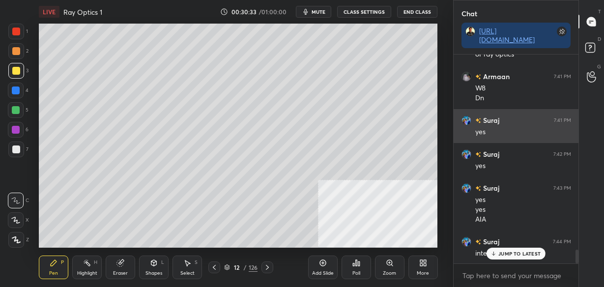
scroll to position [2951, 0]
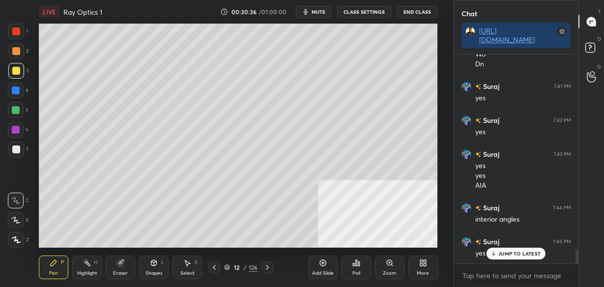
click at [269, 268] on icon at bounding box center [267, 267] width 8 height 8
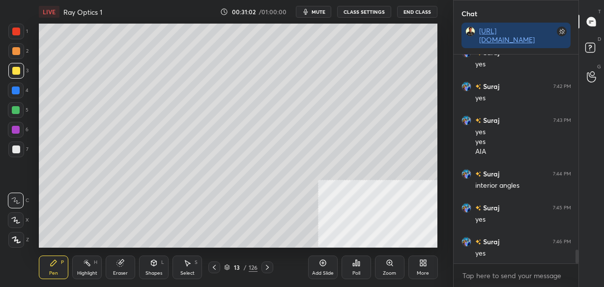
scroll to position [3019, 0]
click at [323, 265] on icon at bounding box center [323, 263] width 8 height 8
click at [216, 266] on icon at bounding box center [214, 267] width 8 height 8
click at [215, 266] on icon at bounding box center [214, 267] width 8 height 8
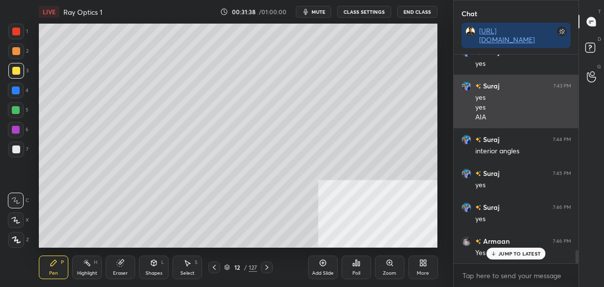
scroll to position [3053, 0]
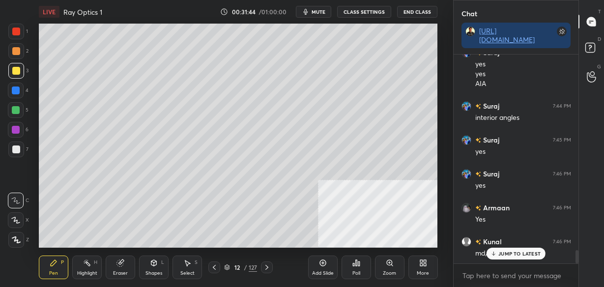
click at [267, 266] on icon at bounding box center [267, 267] width 8 height 8
click at [264, 266] on icon at bounding box center [267, 267] width 8 height 8
click at [215, 267] on icon at bounding box center [214, 267] width 8 height 8
click at [211, 268] on icon at bounding box center [214, 267] width 8 height 8
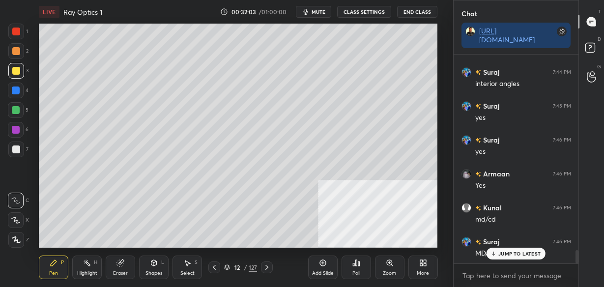
click at [270, 267] on icon at bounding box center [267, 267] width 8 height 8
click at [270, 268] on icon at bounding box center [267, 267] width 8 height 8
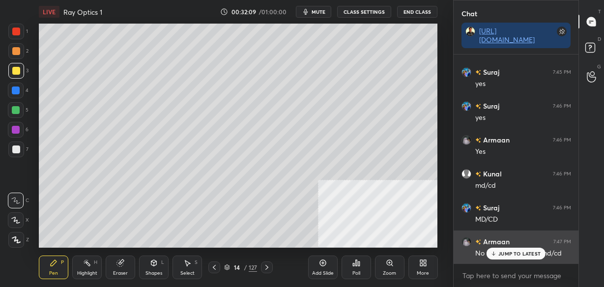
click at [509, 260] on div "Armaan 7:47 PM No for mcd it will be md/cd" at bounding box center [516, 247] width 125 height 34
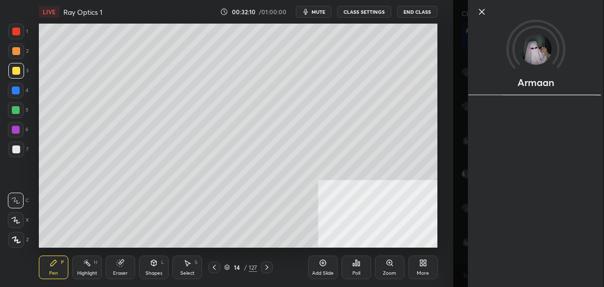
click at [437, 247] on div "Add Slide Poll Zoom More" at bounding box center [373, 267] width 130 height 55
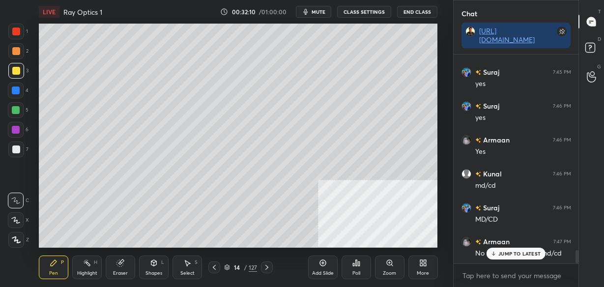
click at [495, 257] on div "JUMP TO LATEST" at bounding box center [516, 254] width 59 height 12
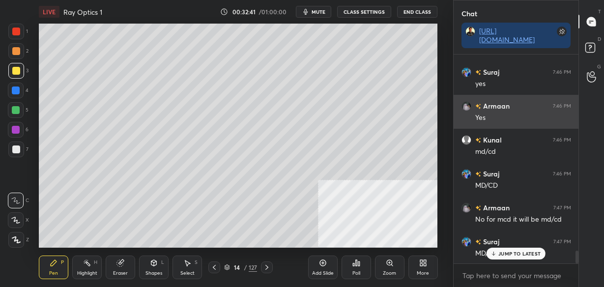
scroll to position [3164, 0]
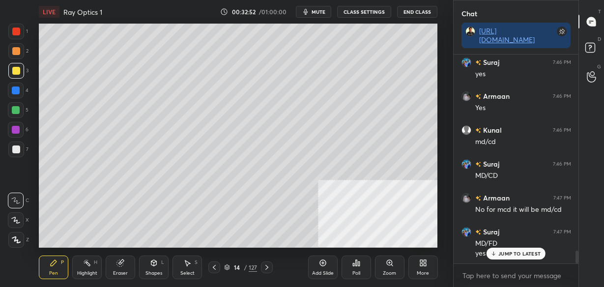
click at [213, 266] on icon at bounding box center [214, 267] width 8 height 8
click at [216, 268] on icon at bounding box center [214, 267] width 8 height 8
click at [268, 266] on icon at bounding box center [267, 267] width 8 height 8
click at [265, 269] on icon at bounding box center [267, 267] width 8 height 8
click at [124, 261] on icon at bounding box center [121, 261] width 5 height 5
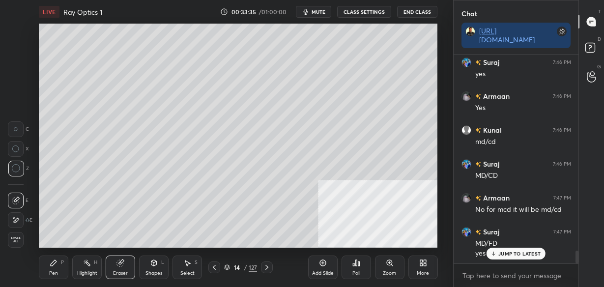
click at [61, 262] on div "P" at bounding box center [62, 262] width 3 height 5
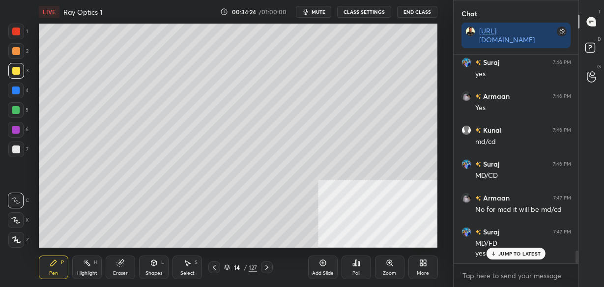
click at [122, 269] on div "Eraser" at bounding box center [120, 268] width 29 height 24
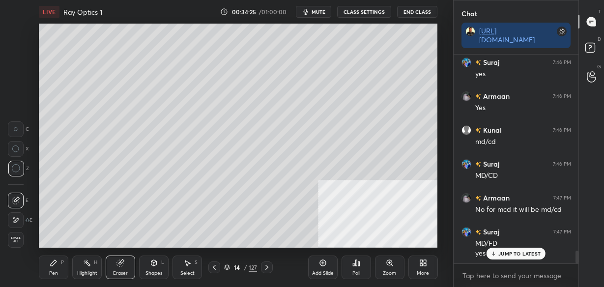
click at [58, 266] on div "Pen P" at bounding box center [53, 268] width 29 height 24
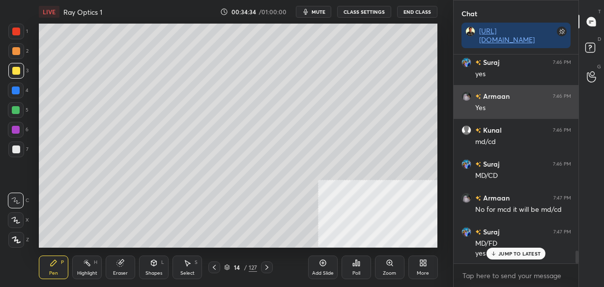
scroll to position [3198, 0]
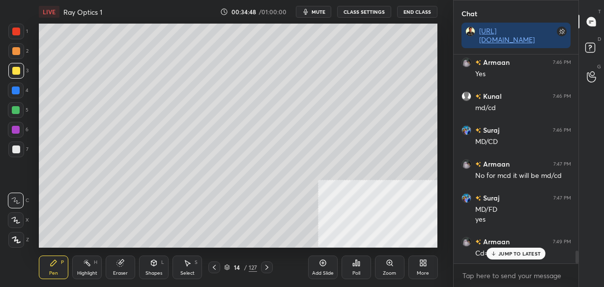
click at [325, 269] on div "Add Slide" at bounding box center [322, 268] width 29 height 24
click at [215, 269] on icon at bounding box center [214, 267] width 8 height 8
click at [270, 267] on icon at bounding box center [267, 267] width 8 height 8
click at [216, 272] on div at bounding box center [214, 267] width 12 height 12
click at [425, 262] on icon at bounding box center [425, 261] width 2 height 2
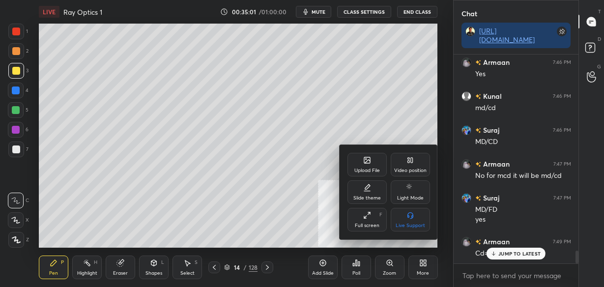
click at [408, 160] on icon at bounding box center [410, 160] width 8 height 8
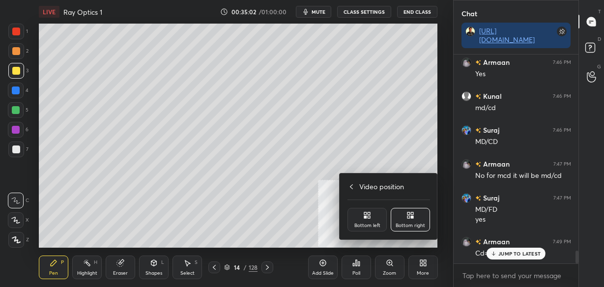
click at [376, 219] on div "Bottom left" at bounding box center [366, 220] width 39 height 24
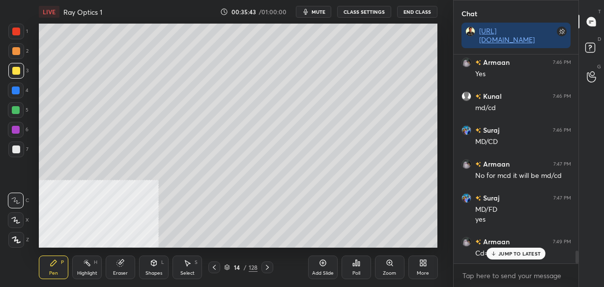
click at [525, 252] on p "JUMP TO LATEST" at bounding box center [519, 254] width 42 height 6
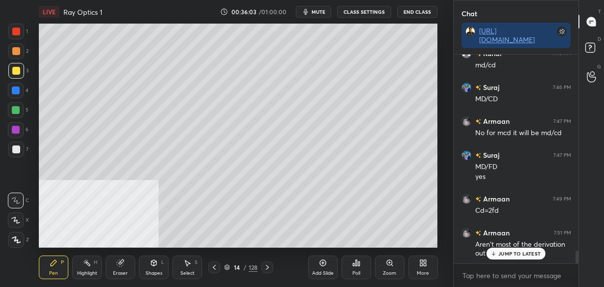
click at [500, 251] on p "JUMP TO LATEST" at bounding box center [519, 254] width 42 height 6
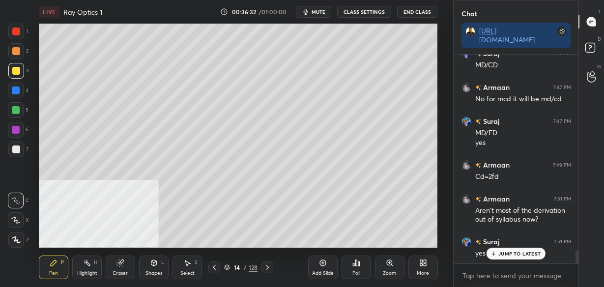
click at [493, 251] on icon at bounding box center [493, 254] width 6 height 6
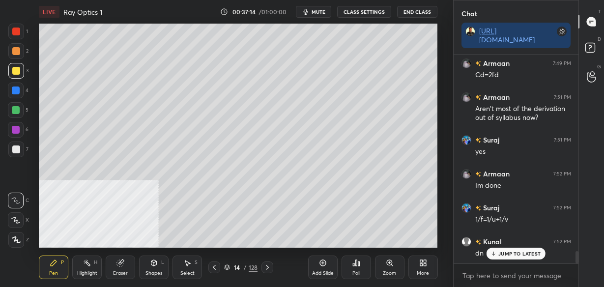
scroll to position [3410, 0]
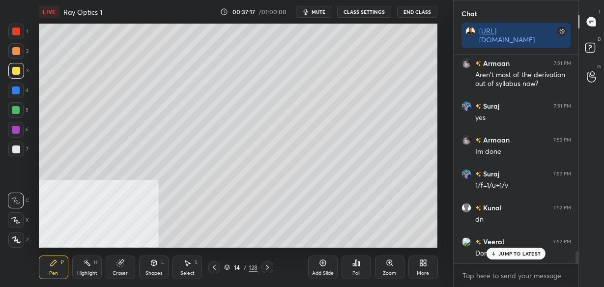
click at [317, 266] on div "Add Slide" at bounding box center [322, 268] width 29 height 24
click at [423, 265] on icon at bounding box center [423, 263] width 8 height 8
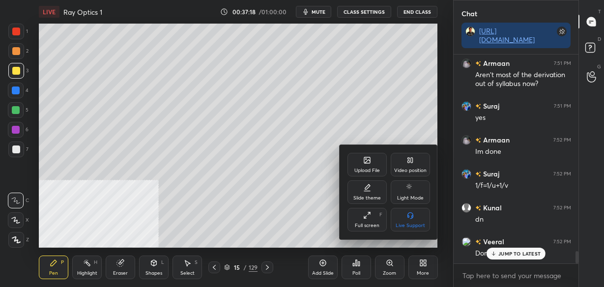
click at [409, 169] on div "Video position" at bounding box center [410, 170] width 32 height 5
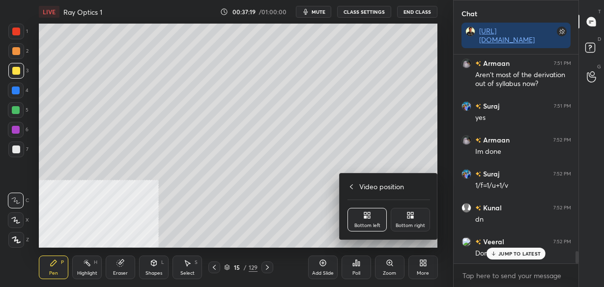
click at [408, 217] on icon at bounding box center [408, 217] width 2 height 2
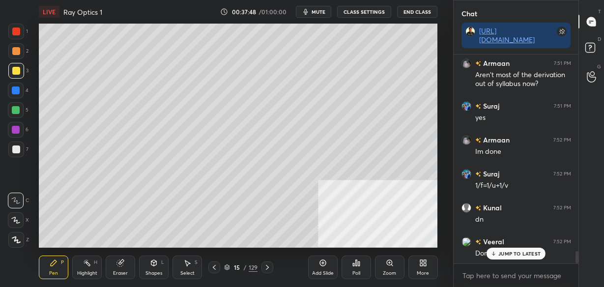
click at [150, 261] on icon at bounding box center [154, 263] width 8 height 8
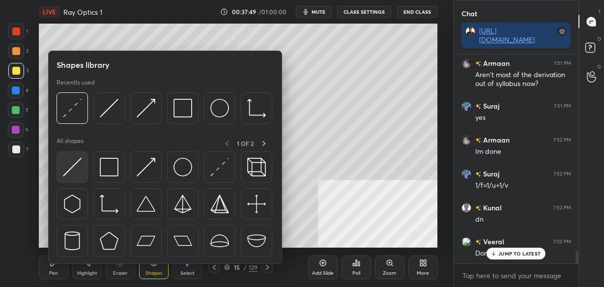
click at [79, 163] on img at bounding box center [72, 167] width 19 height 19
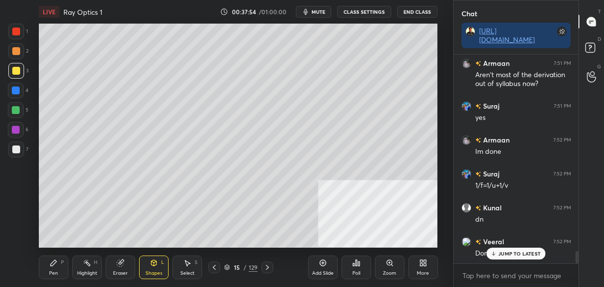
click at [158, 267] on div "Shapes L" at bounding box center [153, 268] width 29 height 24
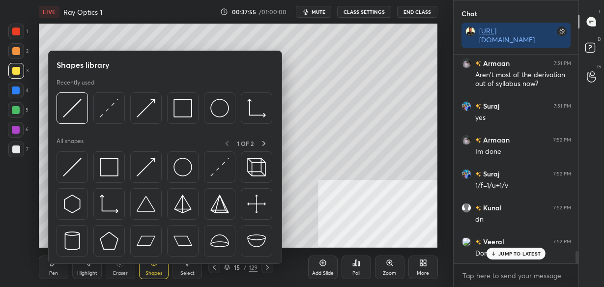
click at [53, 260] on div "Shapes library Recently used All shapes 1 OF 2" at bounding box center [165, 157] width 234 height 213
click at [56, 272] on div "Pen" at bounding box center [53, 273] width 9 height 5
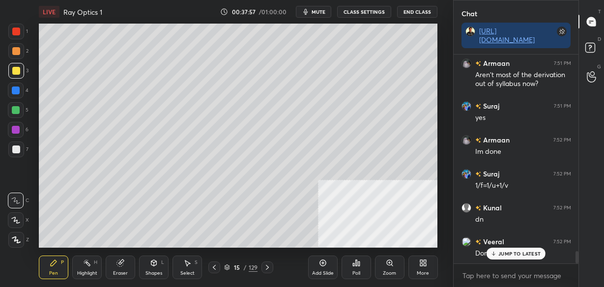
click at [20, 144] on div at bounding box center [16, 150] width 16 height 16
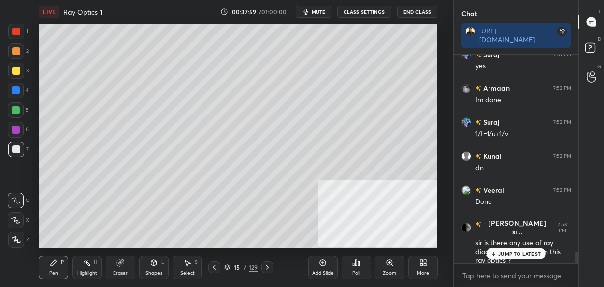
scroll to position [3514, 0]
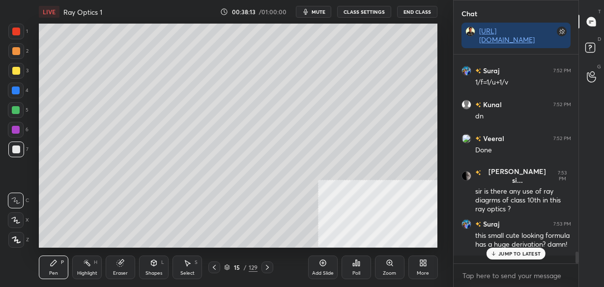
click at [156, 273] on div "Shapes" at bounding box center [153, 273] width 17 height 5
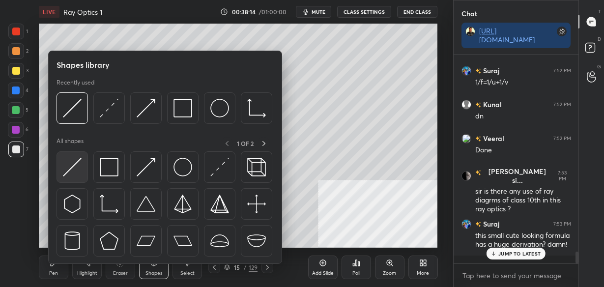
click at [74, 172] on img at bounding box center [72, 167] width 19 height 19
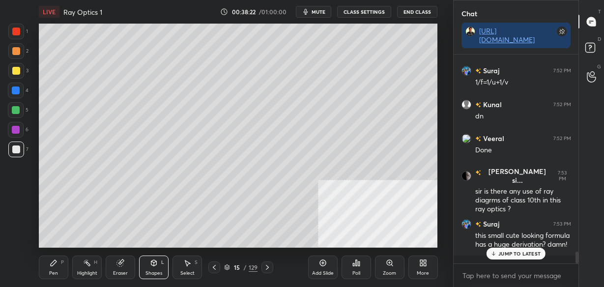
scroll to position [3548, 0]
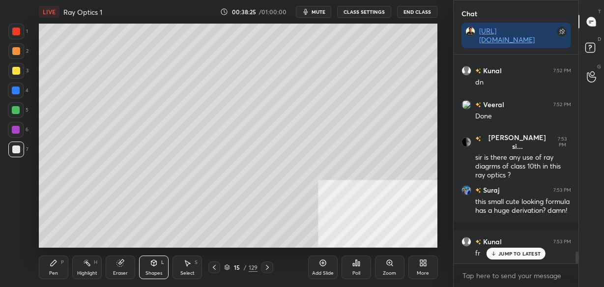
click at [156, 267] on div "Shapes L" at bounding box center [153, 268] width 29 height 24
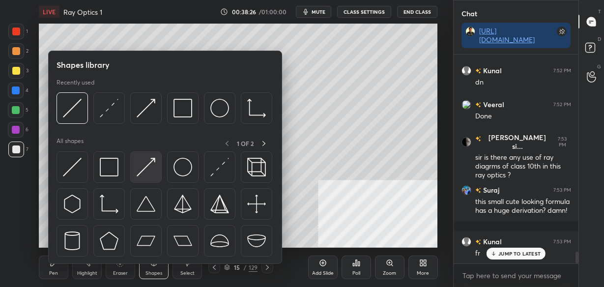
click at [141, 172] on img at bounding box center [146, 167] width 19 height 19
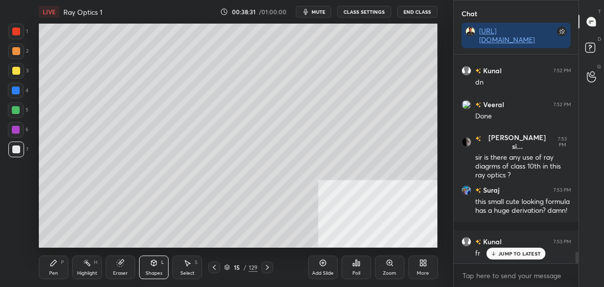
click at [56, 263] on icon at bounding box center [54, 263] width 8 height 8
click at [152, 267] on div "Shapes L" at bounding box center [153, 268] width 29 height 24
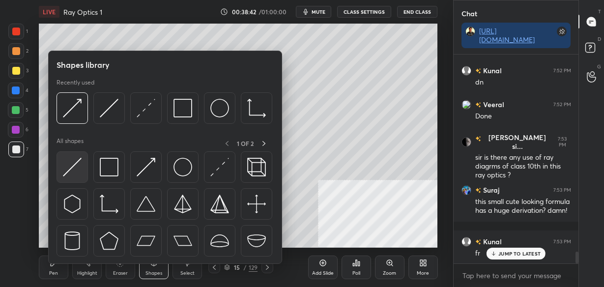
click at [75, 170] on img at bounding box center [72, 167] width 19 height 19
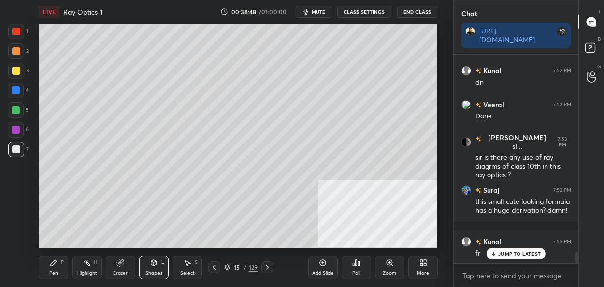
click at [44, 267] on div "Pen P" at bounding box center [53, 268] width 29 height 24
click at [154, 266] on icon at bounding box center [154, 263] width 8 height 8
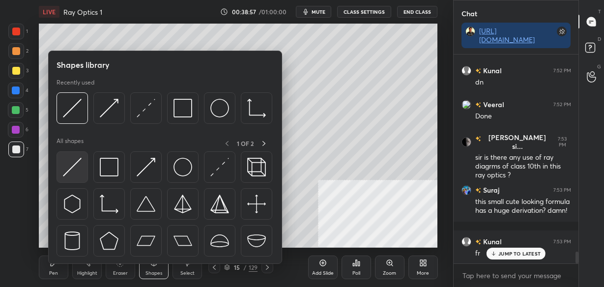
click at [79, 161] on img at bounding box center [72, 167] width 19 height 19
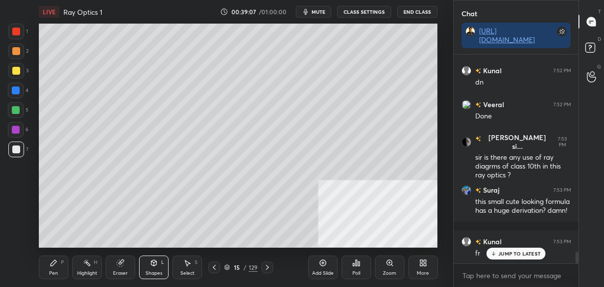
click at [54, 265] on icon at bounding box center [54, 263] width 8 height 8
click at [153, 269] on div "Shapes L" at bounding box center [153, 268] width 29 height 24
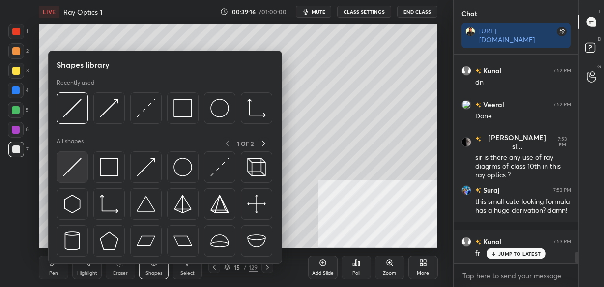
click at [80, 171] on img at bounding box center [72, 167] width 19 height 19
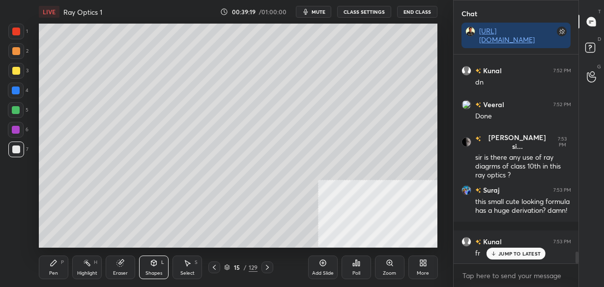
click at [52, 265] on icon at bounding box center [54, 263] width 6 height 6
click at [152, 262] on icon at bounding box center [153, 263] width 5 height 6
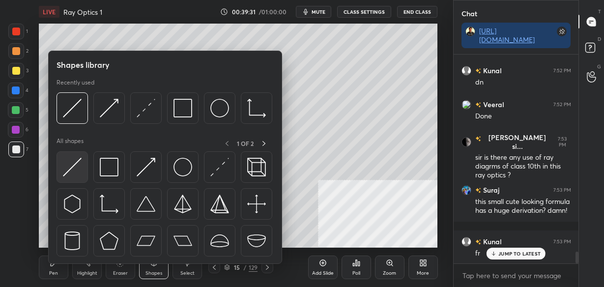
click at [74, 165] on img at bounding box center [72, 167] width 19 height 19
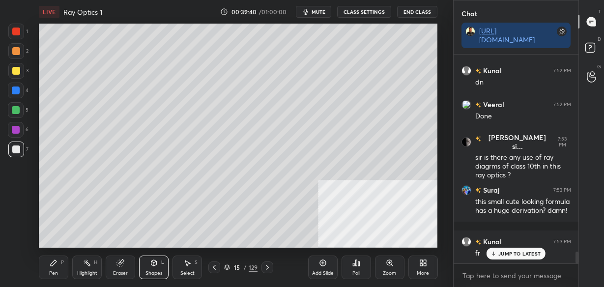
click at [55, 263] on icon at bounding box center [54, 263] width 6 height 6
click at [152, 267] on div "Shapes L" at bounding box center [153, 268] width 29 height 24
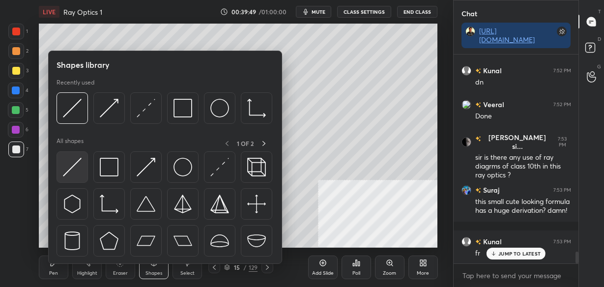
click at [63, 168] on img at bounding box center [72, 167] width 19 height 19
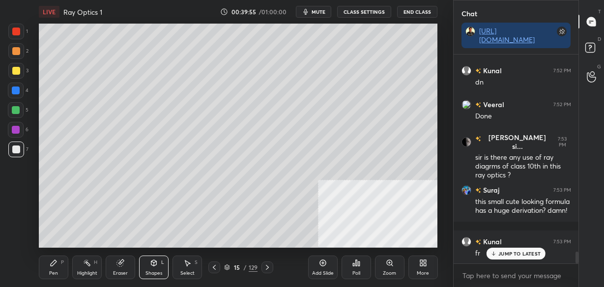
click at [60, 262] on div "Pen P" at bounding box center [53, 268] width 29 height 24
click at [119, 266] on icon at bounding box center [120, 263] width 6 height 6
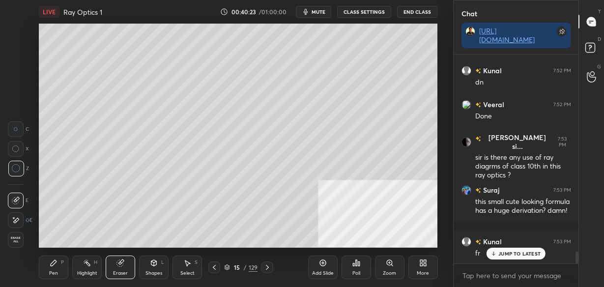
click at [150, 266] on icon at bounding box center [154, 263] width 8 height 8
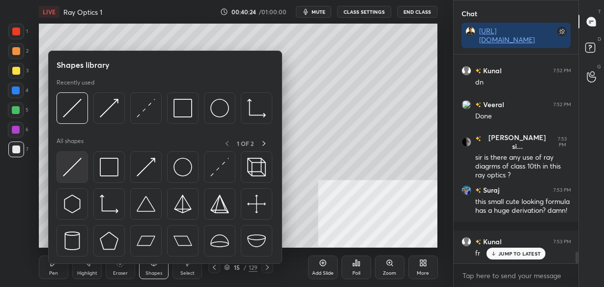
click at [73, 169] on img at bounding box center [72, 167] width 19 height 19
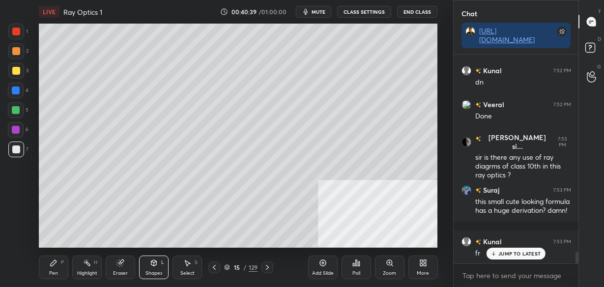
click at [58, 263] on div "Pen P" at bounding box center [53, 268] width 29 height 24
click at [155, 266] on icon at bounding box center [154, 263] width 8 height 8
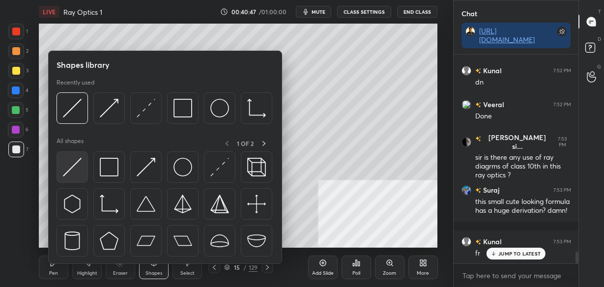
click at [76, 173] on img at bounding box center [72, 167] width 19 height 19
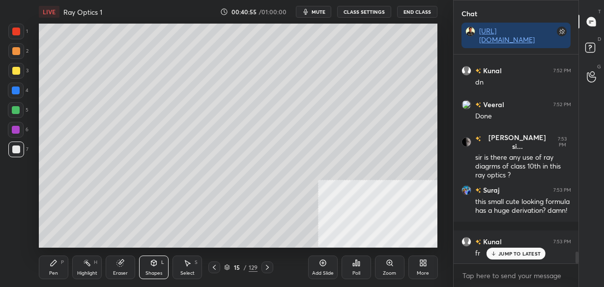
click at [53, 262] on icon at bounding box center [54, 263] width 6 height 6
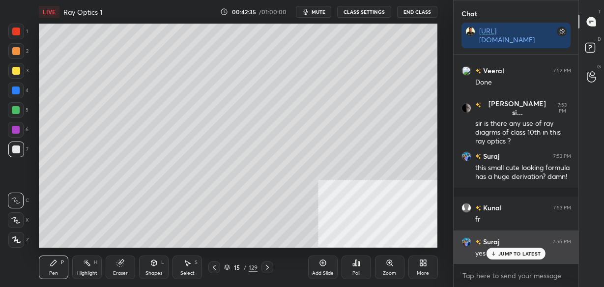
click at [521, 256] on p "JUMP TO LATEST" at bounding box center [519, 254] width 42 height 6
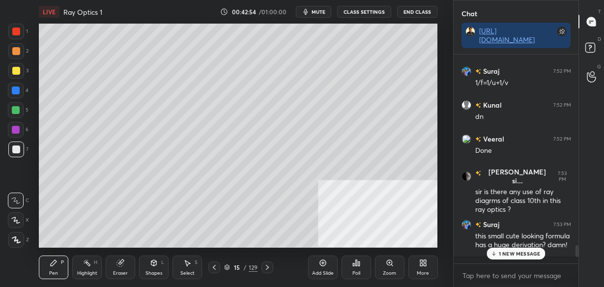
scroll to position [3634, 0]
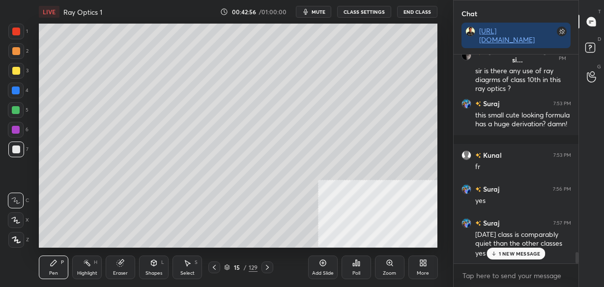
click at [531, 255] on p "1 NEW MESSAGE" at bounding box center [520, 254] width 42 height 6
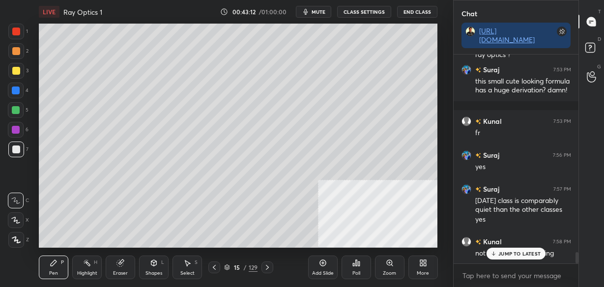
click at [531, 255] on p "JUMP TO LATEST" at bounding box center [519, 254] width 42 height 6
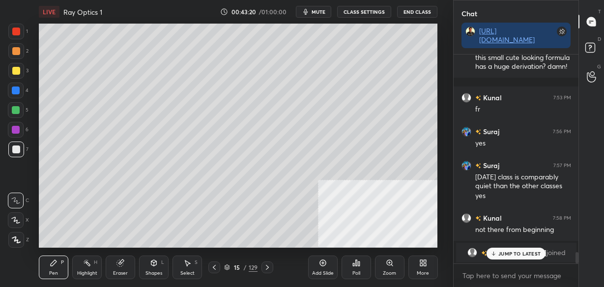
click at [518, 253] on p "JUMP TO LATEST" at bounding box center [519, 254] width 42 height 6
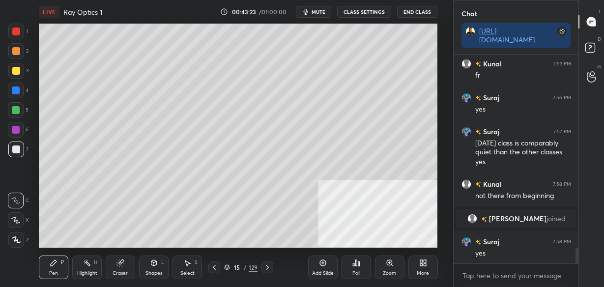
scroll to position [2650, 0]
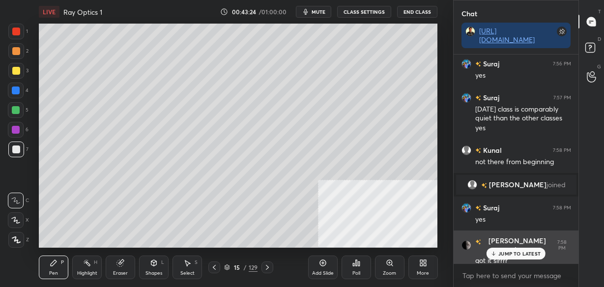
click at [515, 251] on p "JUMP TO LATEST" at bounding box center [519, 254] width 42 height 6
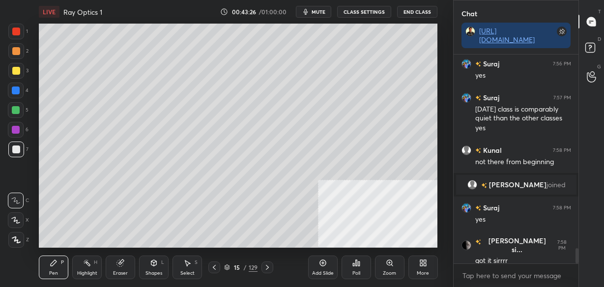
click at [319, 264] on icon at bounding box center [322, 263] width 6 height 6
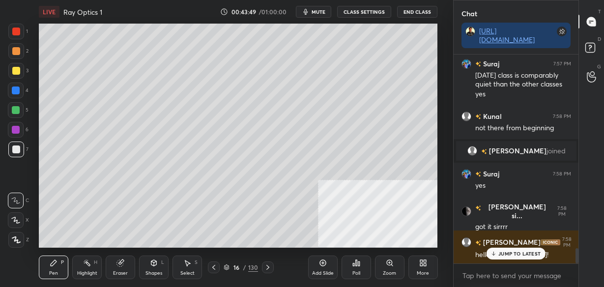
click at [215, 266] on icon at bounding box center [214, 267] width 8 height 8
click at [265, 267] on icon at bounding box center [268, 267] width 8 height 8
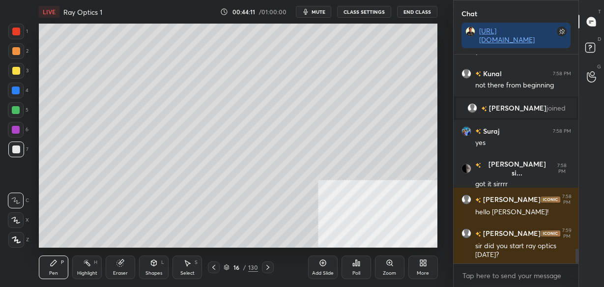
click at [212, 264] on icon at bounding box center [214, 267] width 8 height 8
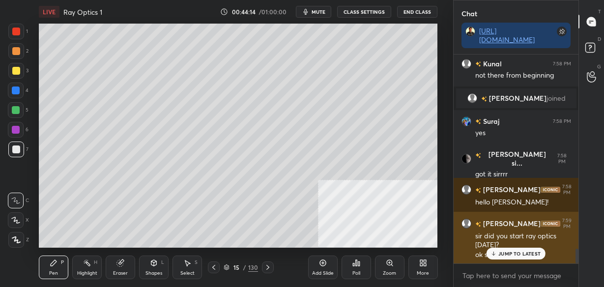
click at [502, 251] on p "JUMP TO LATEST" at bounding box center [519, 254] width 42 height 6
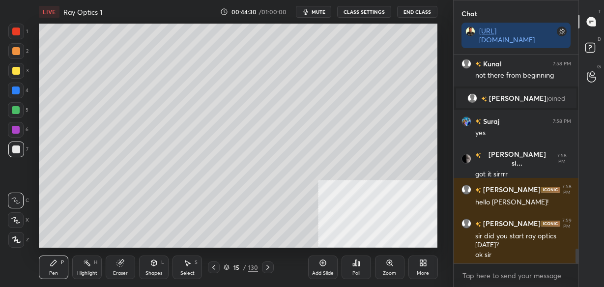
click at [269, 269] on icon at bounding box center [268, 267] width 8 height 8
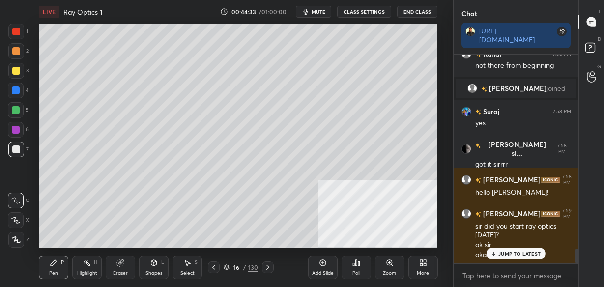
scroll to position [2780, 0]
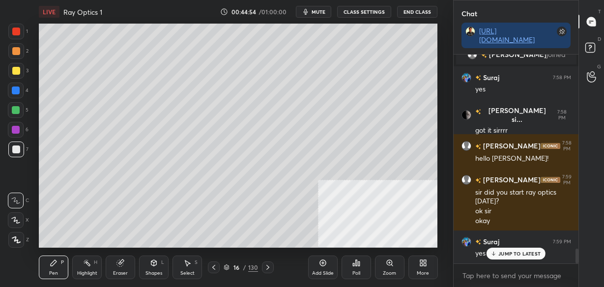
click at [215, 267] on icon at bounding box center [214, 267] width 8 height 8
click at [267, 266] on icon at bounding box center [267, 267] width 3 height 5
click at [114, 265] on div "Eraser" at bounding box center [120, 268] width 29 height 24
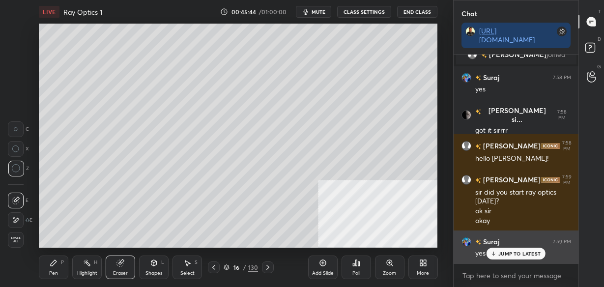
click at [514, 254] on p "JUMP TO LATEST" at bounding box center [519, 254] width 42 height 6
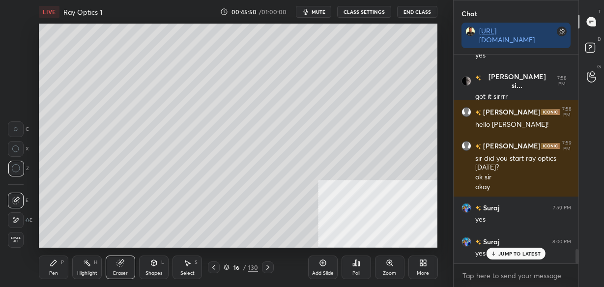
click at [321, 271] on div "Add Slide" at bounding box center [323, 273] width 22 height 5
click at [60, 270] on div "Pen P" at bounding box center [53, 268] width 29 height 24
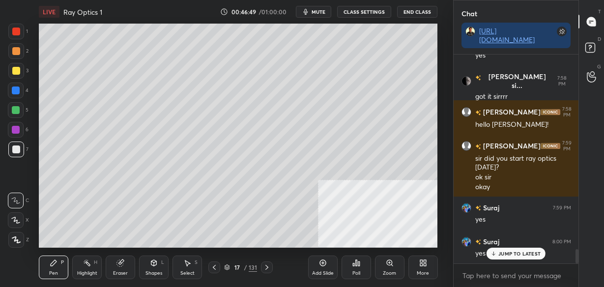
click at [212, 267] on icon at bounding box center [214, 267] width 8 height 8
click at [270, 269] on icon at bounding box center [267, 267] width 8 height 8
click at [428, 261] on div "More" at bounding box center [422, 268] width 29 height 24
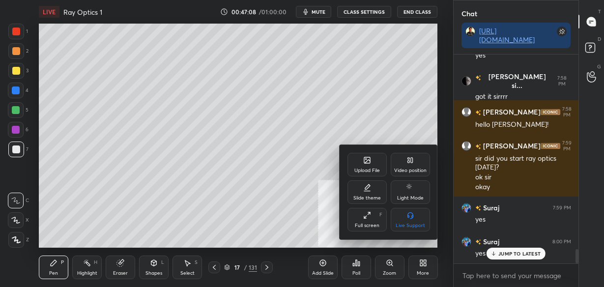
click at [402, 161] on div "Video position" at bounding box center [410, 165] width 39 height 24
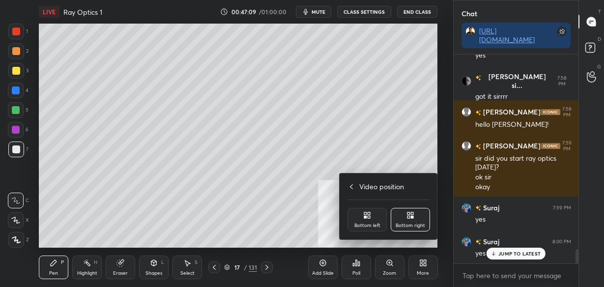
click at [361, 223] on div "Bottom left" at bounding box center [367, 225] width 26 height 5
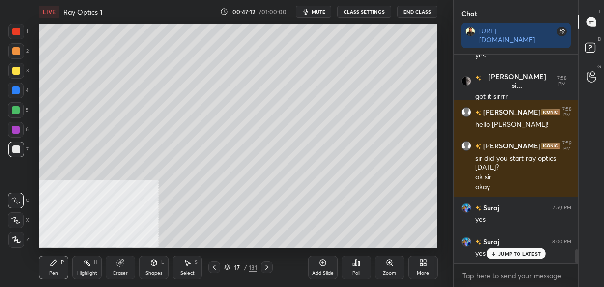
click at [154, 262] on icon at bounding box center [153, 261] width 5 height 1
click at [124, 265] on icon at bounding box center [120, 263] width 8 height 8
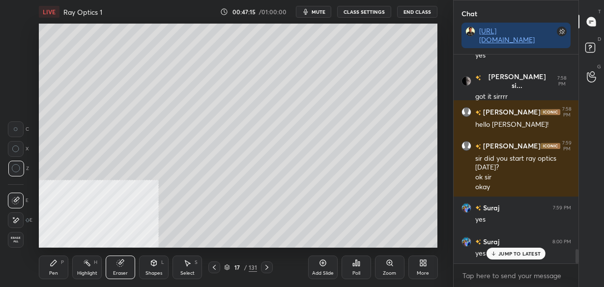
click at [51, 264] on icon at bounding box center [54, 263] width 6 height 6
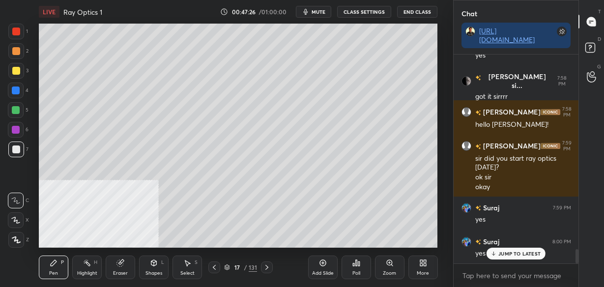
click at [216, 268] on icon at bounding box center [214, 267] width 8 height 8
click at [214, 273] on div at bounding box center [214, 267] width 12 height 12
click at [126, 268] on div "Eraser" at bounding box center [120, 268] width 29 height 24
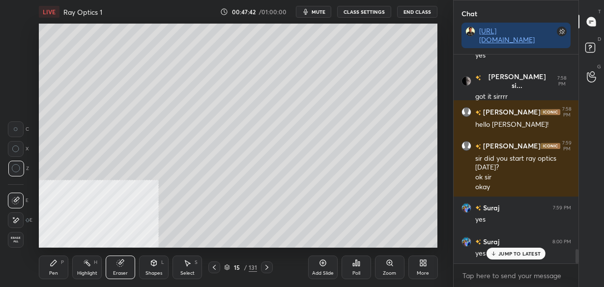
click at [84, 267] on div "Highlight H" at bounding box center [86, 268] width 29 height 24
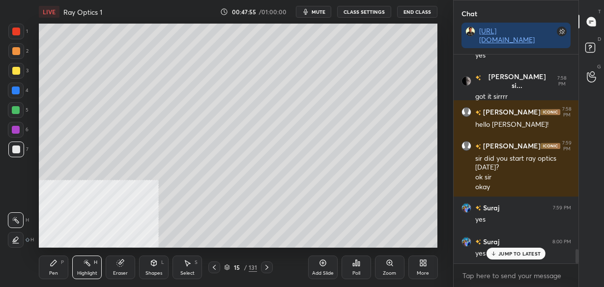
click at [506, 251] on p "JUMP TO LATEST" at bounding box center [519, 254] width 42 height 6
click at [266, 265] on icon at bounding box center [267, 267] width 8 height 8
click at [271, 269] on div at bounding box center [267, 267] width 12 height 12
click at [55, 271] on div "Pen" at bounding box center [53, 273] width 9 height 5
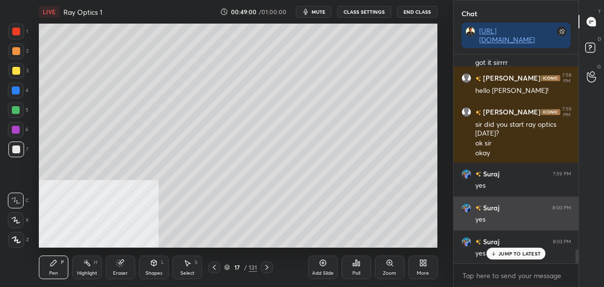
scroll to position [2882, 0]
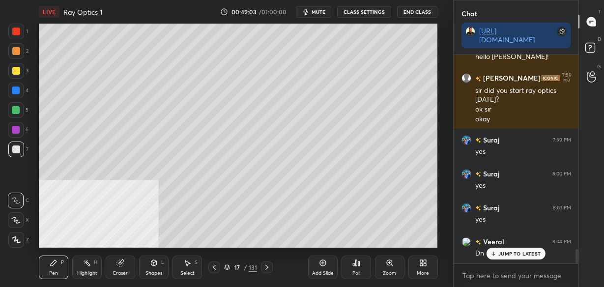
click at [324, 267] on div "Add Slide" at bounding box center [322, 268] width 29 height 24
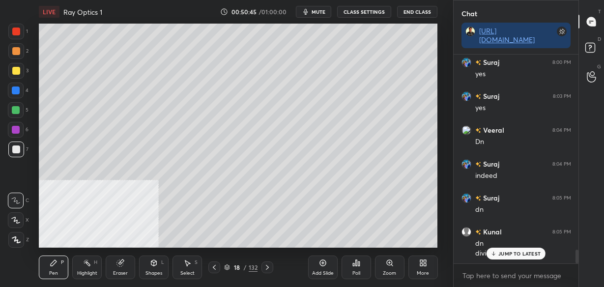
scroll to position [3027, 0]
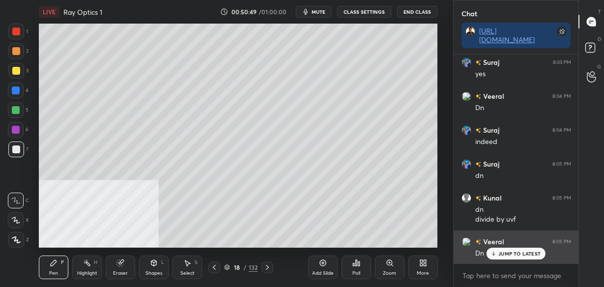
click at [525, 248] on div "JUMP TO LATEST" at bounding box center [516, 254] width 59 height 12
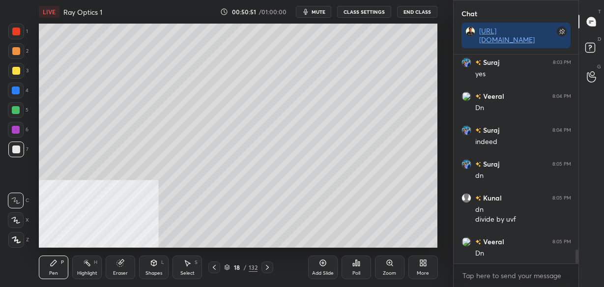
click at [319, 268] on div "Add Slide" at bounding box center [322, 268] width 29 height 24
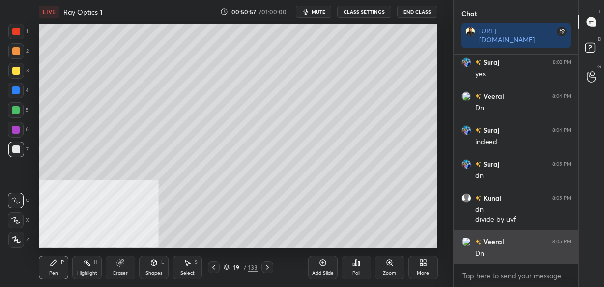
scroll to position [3061, 0]
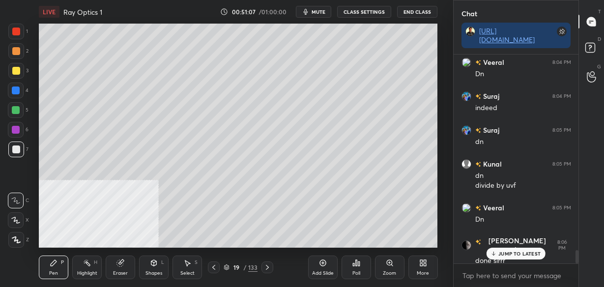
click at [114, 268] on div "Eraser" at bounding box center [120, 268] width 29 height 24
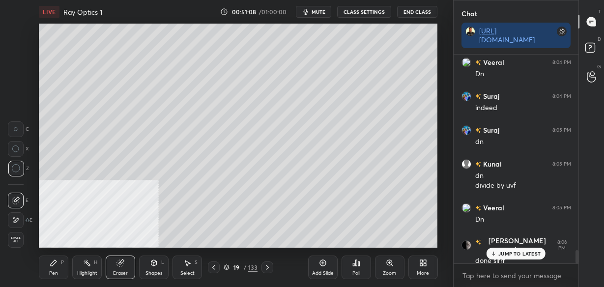
click at [60, 262] on div "Pen P" at bounding box center [53, 268] width 29 height 24
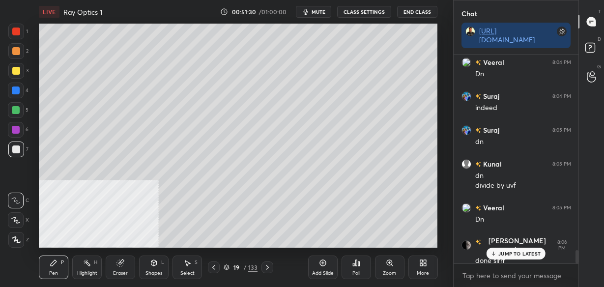
scroll to position [3095, 0]
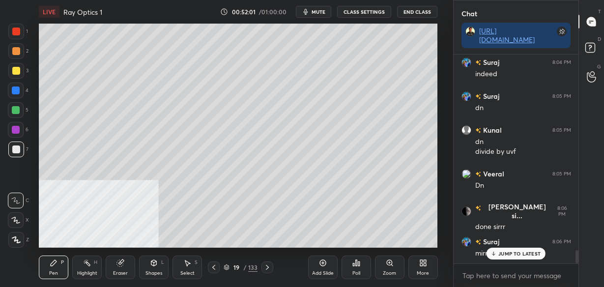
click at [527, 256] on p "JUMP TO LATEST" at bounding box center [519, 254] width 42 height 6
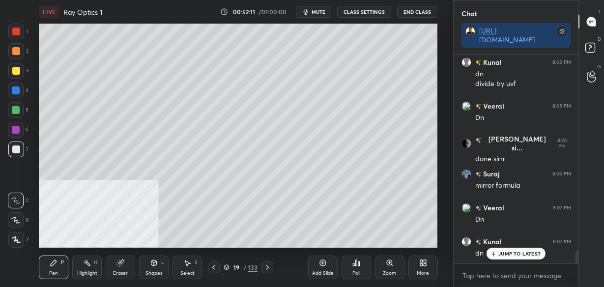
scroll to position [3197, 0]
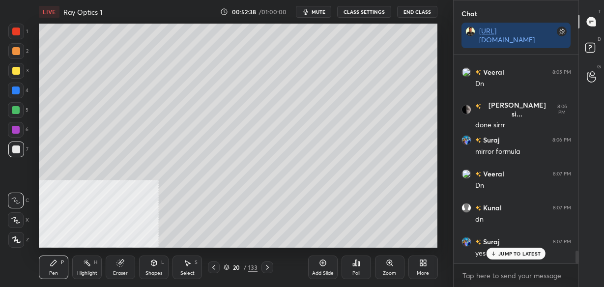
click at [124, 265] on icon at bounding box center [120, 263] width 8 height 8
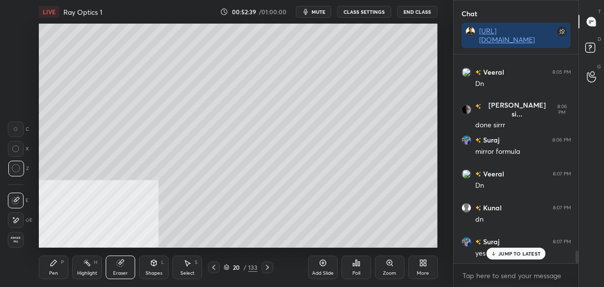
click at [15, 242] on span "Erase all" at bounding box center [15, 239] width 15 height 7
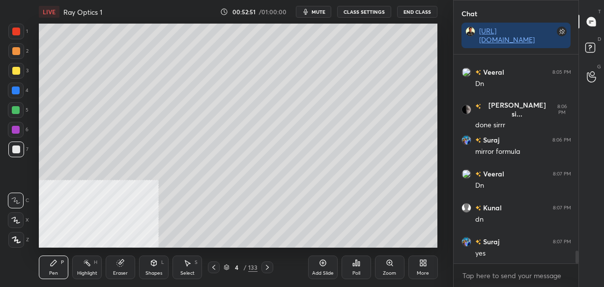
scroll to position [3231, 0]
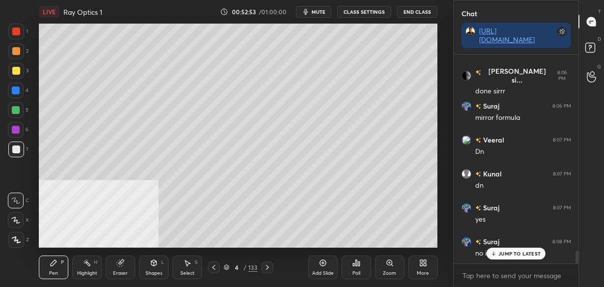
click at [523, 254] on p "JUMP TO LATEST" at bounding box center [519, 254] width 42 height 6
click at [326, 265] on icon at bounding box center [323, 263] width 8 height 8
click at [114, 265] on div "Eraser" at bounding box center [120, 268] width 29 height 24
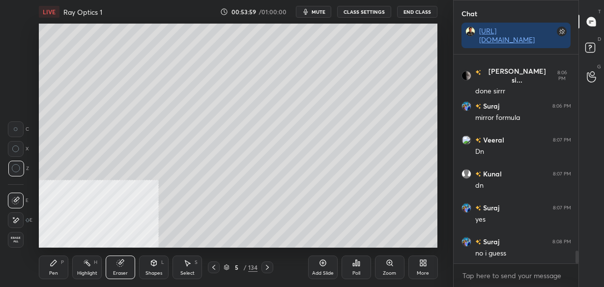
click at [52, 260] on icon at bounding box center [54, 263] width 8 height 8
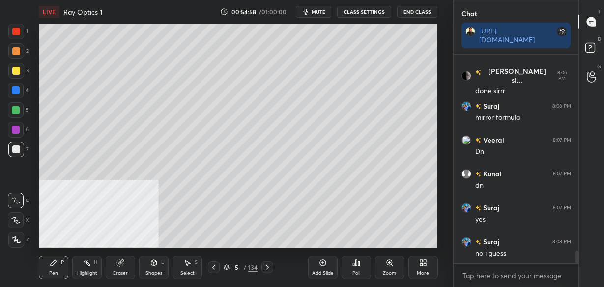
click at [421, 261] on icon at bounding box center [421, 261] width 2 height 2
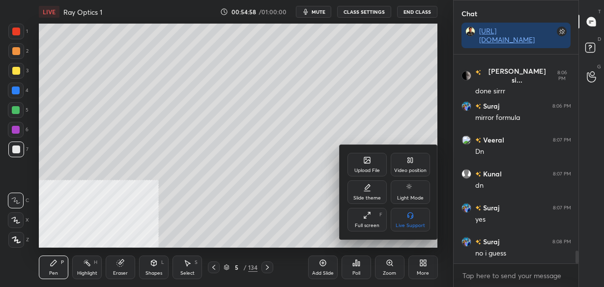
click at [409, 163] on icon at bounding box center [409, 162] width 2 height 2
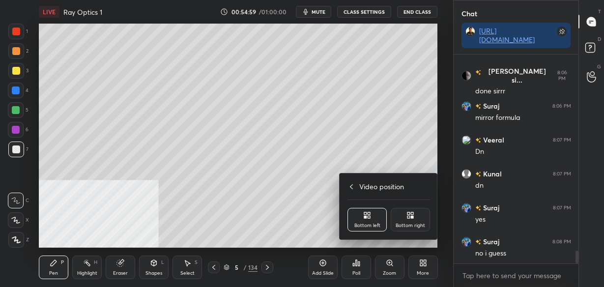
click at [409, 210] on div "Bottom right" at bounding box center [410, 220] width 39 height 24
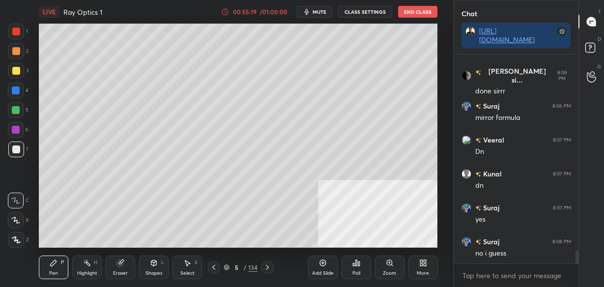
click at [355, 267] on div "Poll" at bounding box center [356, 268] width 29 height 24
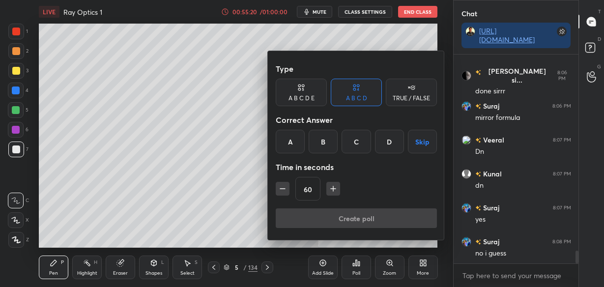
click at [323, 136] on div "B" at bounding box center [323, 142] width 29 height 24
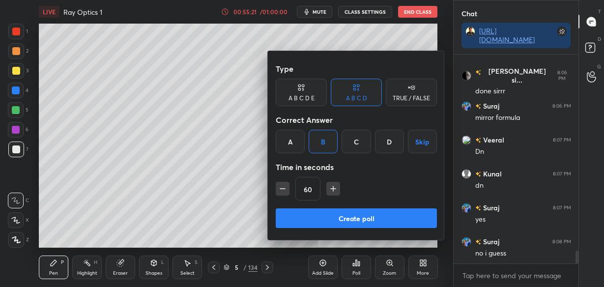
click at [333, 186] on icon "button" at bounding box center [333, 189] width 10 height 10
type input "75"
click at [319, 215] on button "Create poll" at bounding box center [356, 218] width 161 height 20
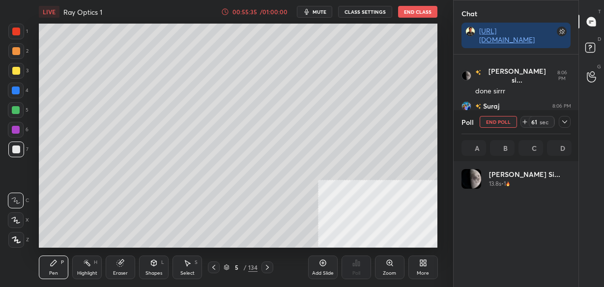
scroll to position [115, 106]
click at [566, 122] on icon at bounding box center [565, 122] width 8 height 8
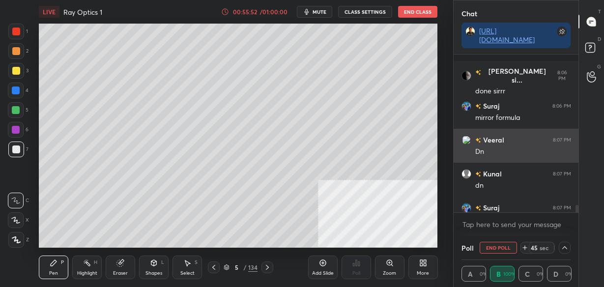
scroll to position [3282, 0]
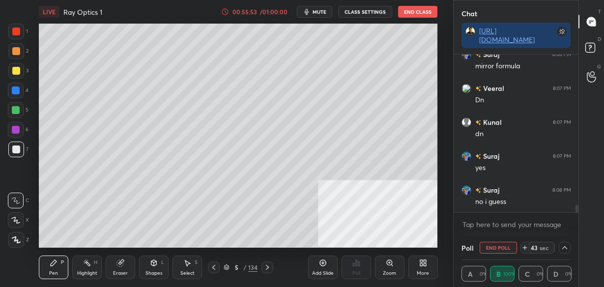
click at [563, 249] on icon at bounding box center [565, 248] width 8 height 8
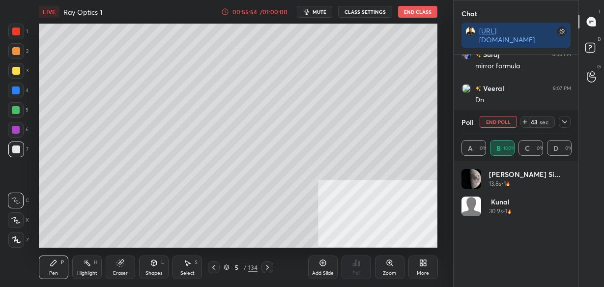
scroll to position [115, 106]
click at [525, 123] on icon at bounding box center [525, 122] width 0 height 4
click at [565, 122] on icon at bounding box center [564, 121] width 5 height 3
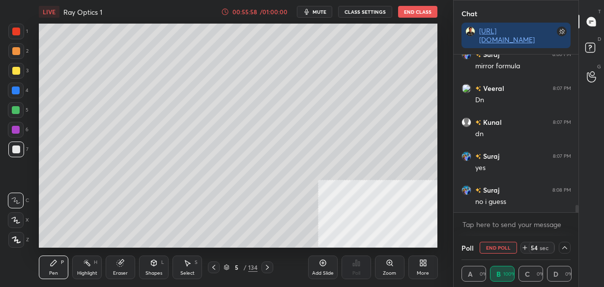
scroll to position [0, 0]
click at [561, 247] on icon at bounding box center [565, 248] width 8 height 8
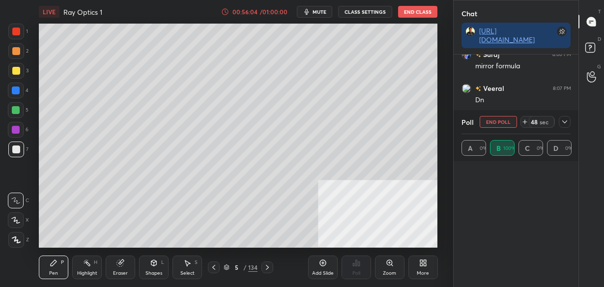
scroll to position [115, 106]
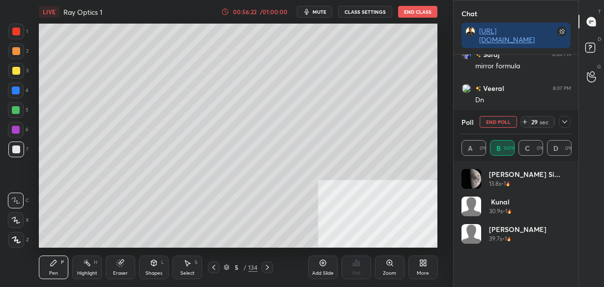
click at [564, 124] on icon at bounding box center [565, 122] width 8 height 8
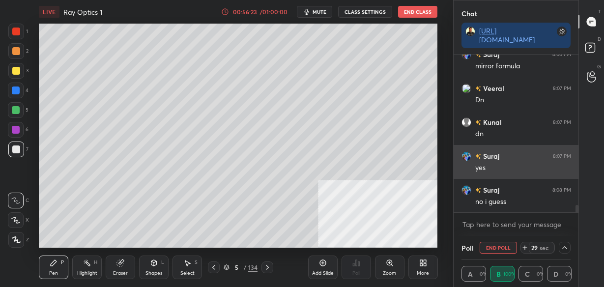
scroll to position [0, 3]
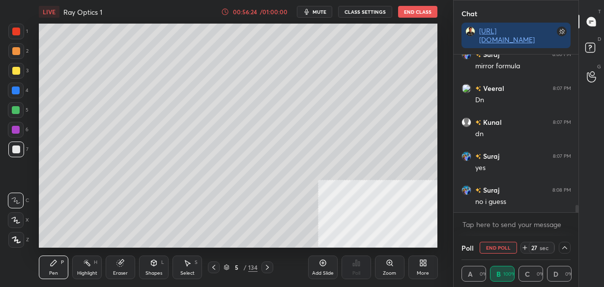
click at [563, 251] on icon at bounding box center [565, 248] width 8 height 8
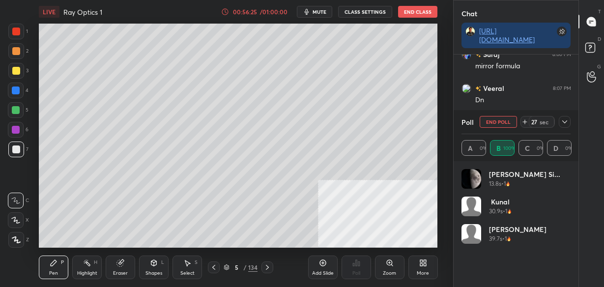
scroll to position [115, 106]
click at [525, 122] on icon at bounding box center [525, 122] width 4 height 0
click at [566, 124] on icon at bounding box center [565, 122] width 8 height 8
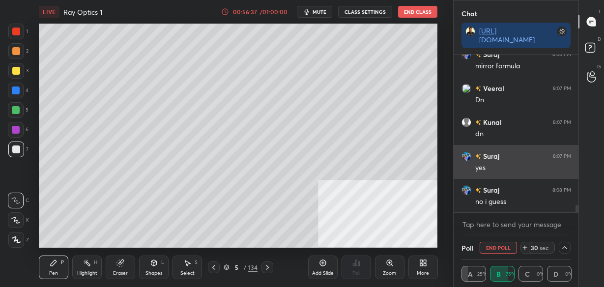
scroll to position [0, 3]
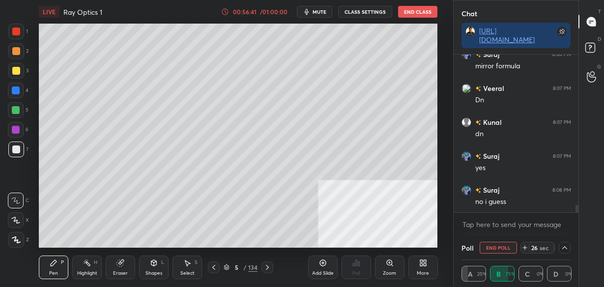
click at [561, 247] on icon at bounding box center [565, 248] width 8 height 8
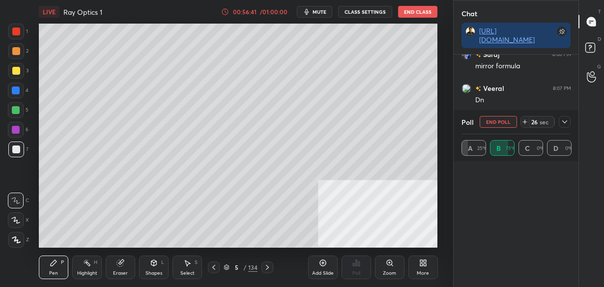
scroll to position [3, 3]
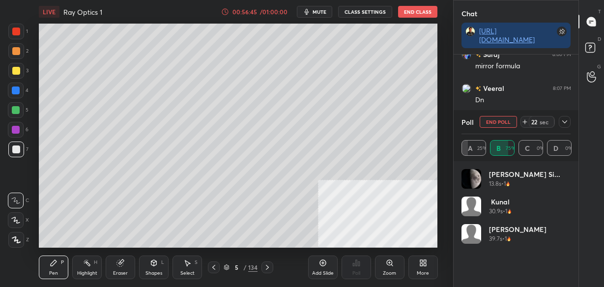
click at [566, 118] on icon at bounding box center [565, 122] width 8 height 8
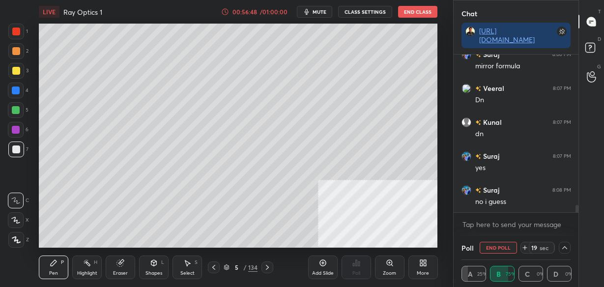
click at [563, 252] on icon at bounding box center [565, 248] width 8 height 8
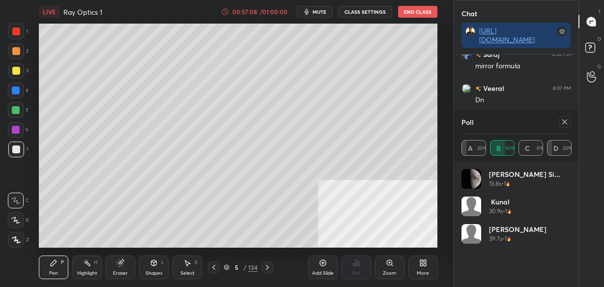
click at [564, 123] on icon at bounding box center [565, 122] width 8 height 8
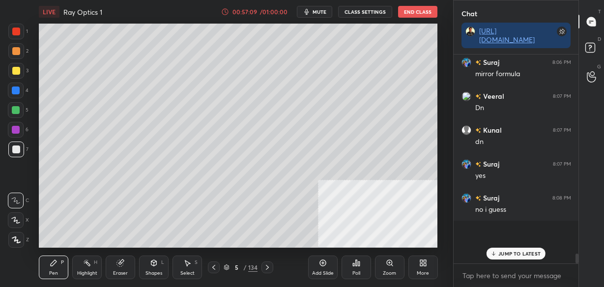
scroll to position [203, 122]
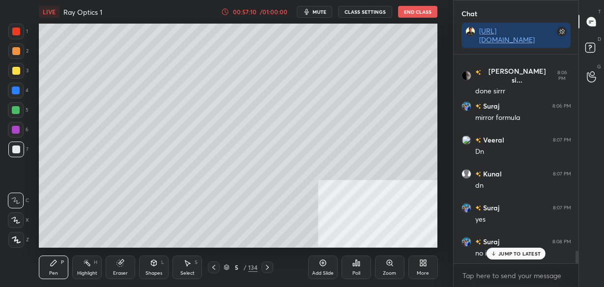
click at [507, 253] on p "JUMP TO LATEST" at bounding box center [519, 254] width 42 height 6
click at [322, 267] on div "Add Slide" at bounding box center [322, 268] width 29 height 24
click at [218, 271] on div at bounding box center [214, 267] width 12 height 12
click at [267, 267] on icon at bounding box center [267, 267] width 8 height 8
click at [428, 265] on div "More" at bounding box center [422, 268] width 29 height 24
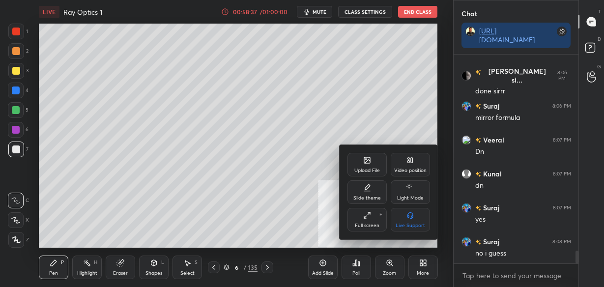
click at [411, 161] on icon at bounding box center [412, 160] width 2 height 5
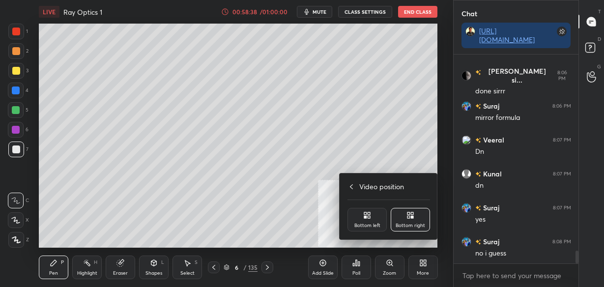
click at [364, 223] on div "Bottom left" at bounding box center [367, 225] width 26 height 5
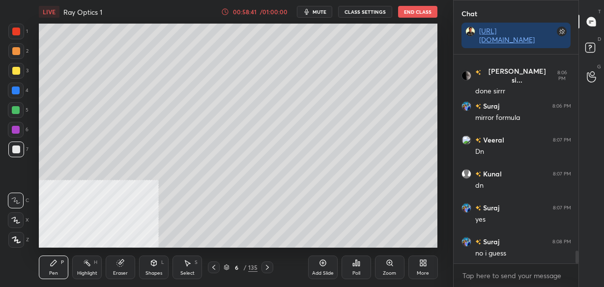
click at [154, 266] on icon at bounding box center [154, 263] width 8 height 8
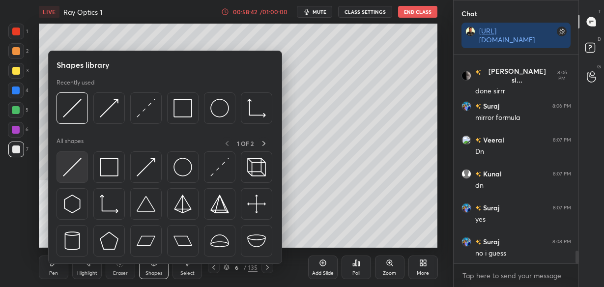
click at [69, 162] on img at bounding box center [72, 167] width 19 height 19
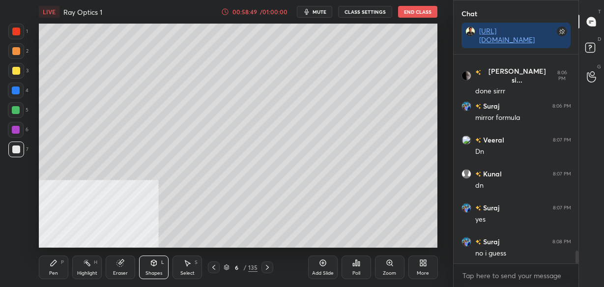
click at [56, 263] on icon at bounding box center [54, 263] width 8 height 8
click at [355, 242] on div "Poll" at bounding box center [356, 267] width 29 height 55
click at [216, 267] on icon at bounding box center [214, 267] width 8 height 8
click at [17, 30] on div at bounding box center [16, 32] width 8 height 8
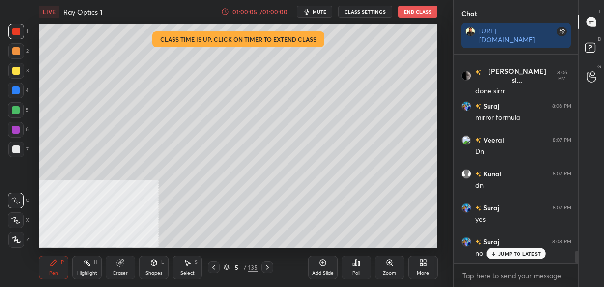
scroll to position [3265, 0]
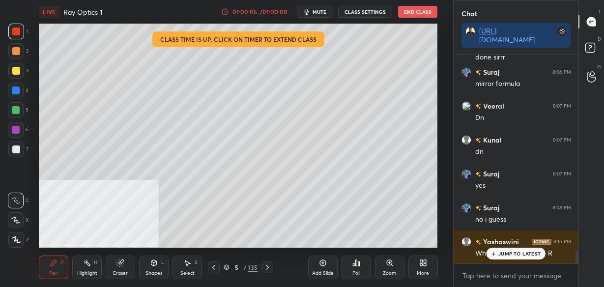
click at [264, 269] on icon at bounding box center [267, 267] width 8 height 8
click at [532, 251] on p "JUMP TO LATEST" at bounding box center [519, 254] width 42 height 6
click at [216, 267] on icon at bounding box center [214, 267] width 8 height 8
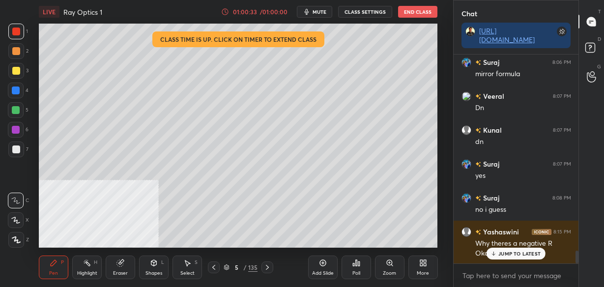
click at [504, 250] on div "JUMP TO LATEST" at bounding box center [516, 254] width 59 height 12
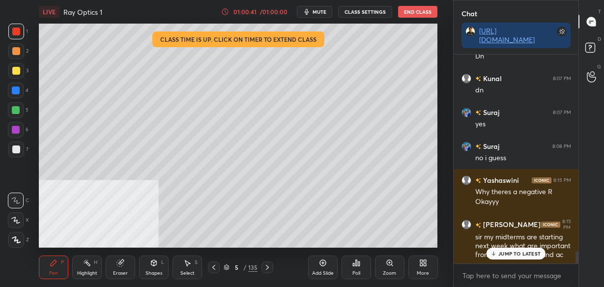
click at [515, 253] on p "JUMP TO LATEST" at bounding box center [519, 254] width 42 height 6
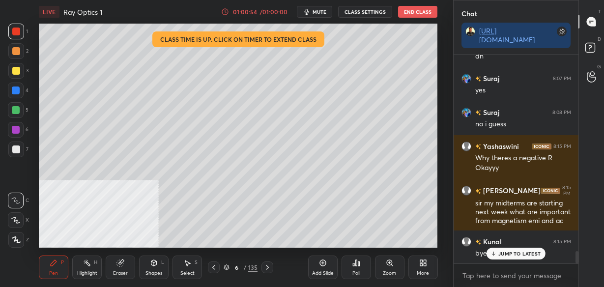
scroll to position [3394, 0]
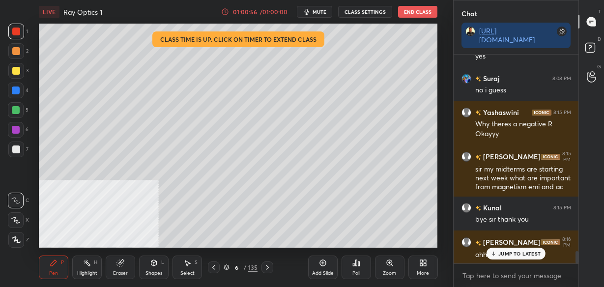
click at [414, 12] on button "End Class" at bounding box center [417, 12] width 39 height 12
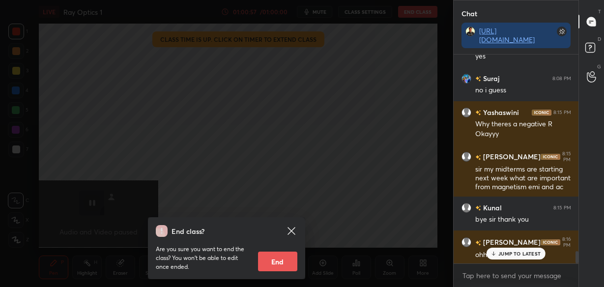
click at [280, 265] on button "End" at bounding box center [277, 262] width 39 height 20
type textarea "x"
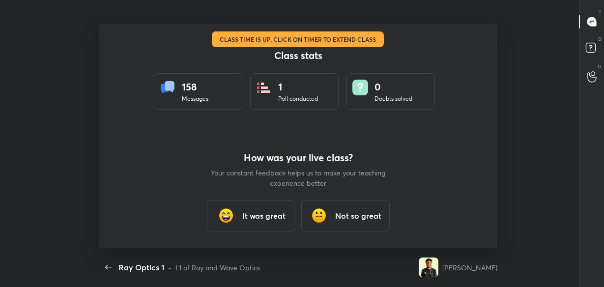
scroll to position [48918, 48552]
click at [264, 214] on h3 "It was great" at bounding box center [263, 216] width 43 height 12
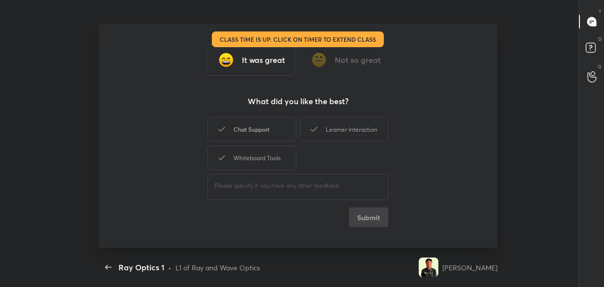
click at [255, 128] on div "Chat Support" at bounding box center [251, 129] width 88 height 25
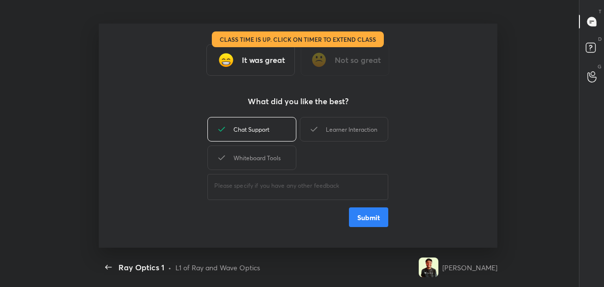
click at [323, 126] on div "Learner Interaction" at bounding box center [344, 129] width 88 height 25
click at [275, 155] on div "Whiteboard Tools" at bounding box center [251, 157] width 88 height 25
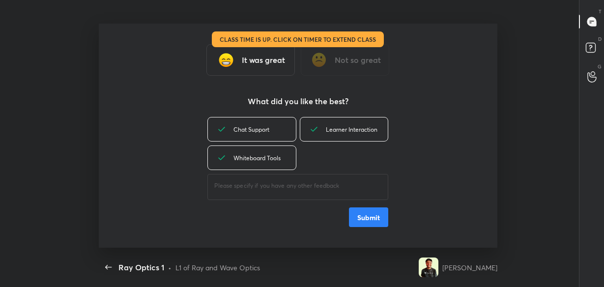
click at [373, 220] on button "Submit" at bounding box center [368, 217] width 39 height 20
